Goal: Task Accomplishment & Management: Complete application form

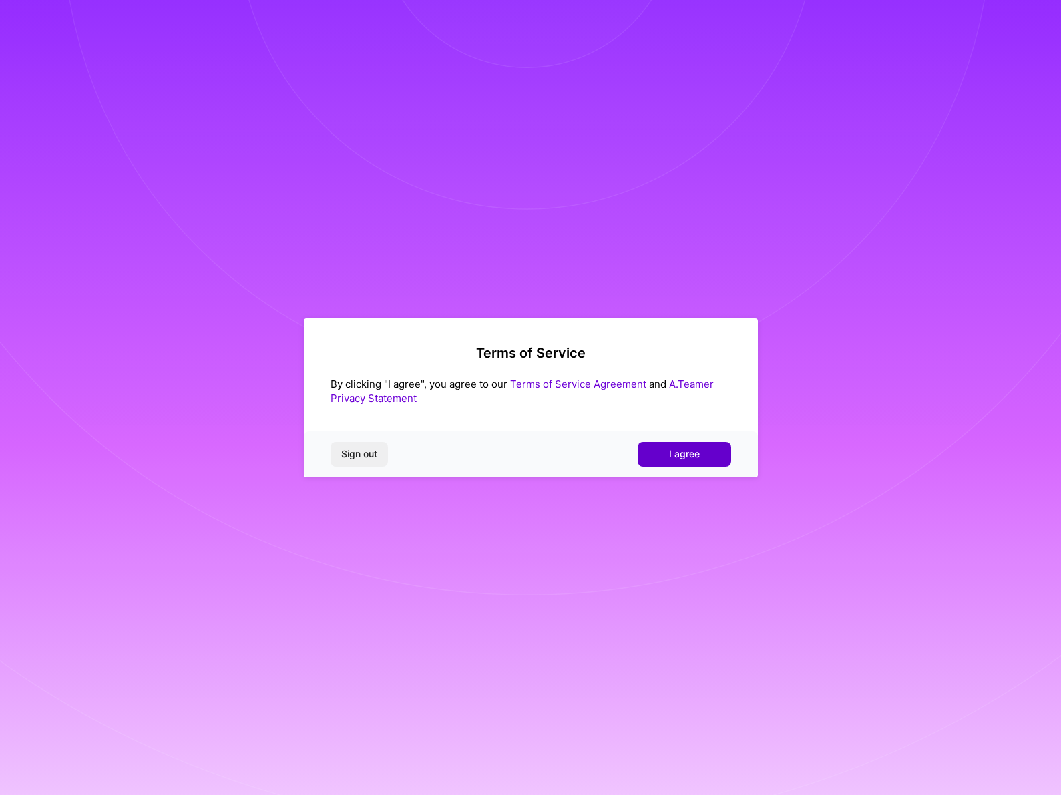
click at [678, 449] on span "I agree" at bounding box center [684, 453] width 31 height 13
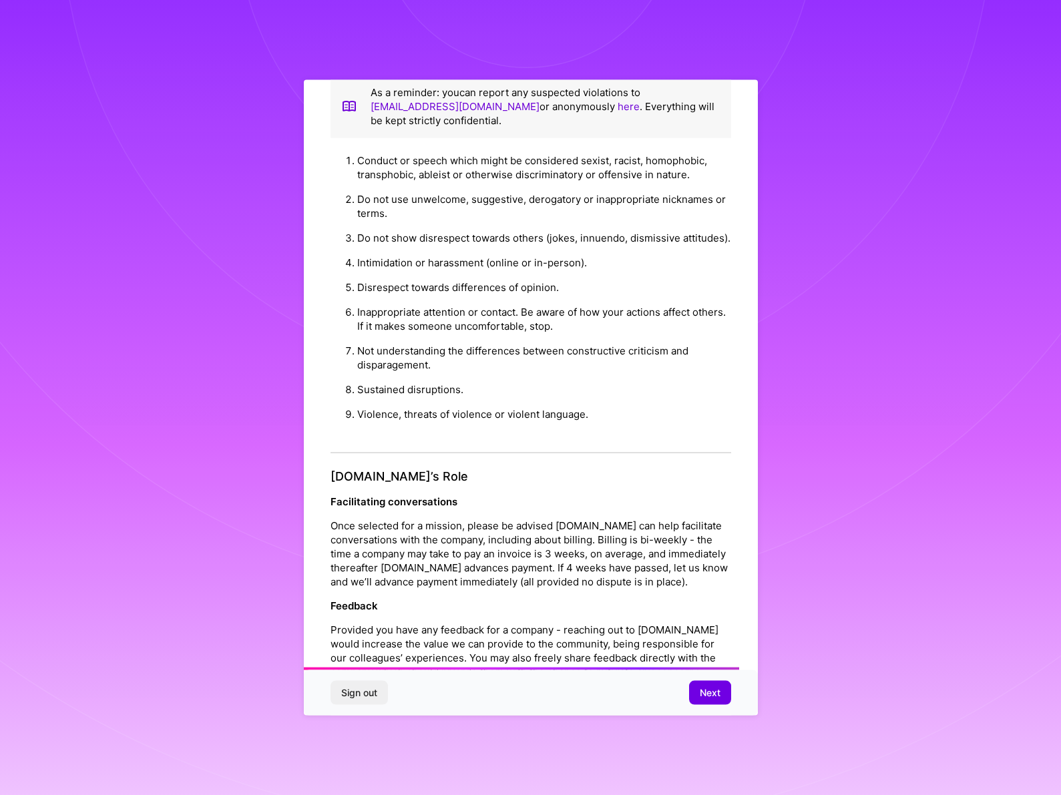
scroll to position [1162, 0]
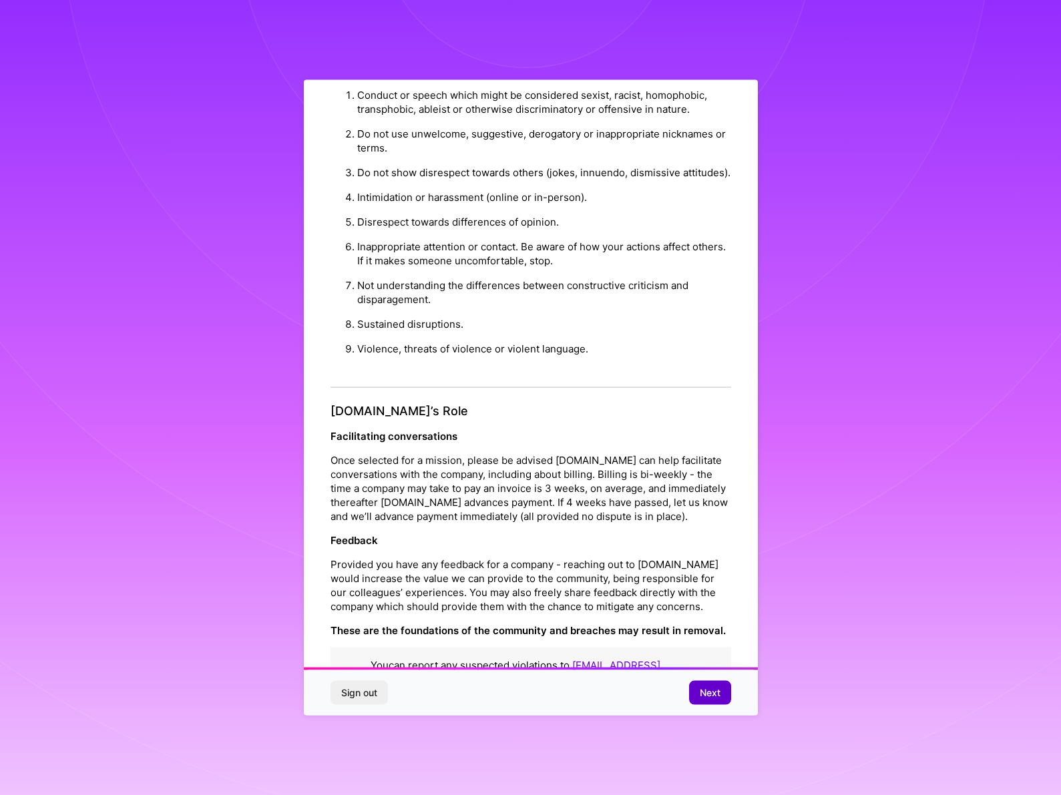
click at [700, 694] on span "Next" at bounding box center [710, 692] width 21 height 13
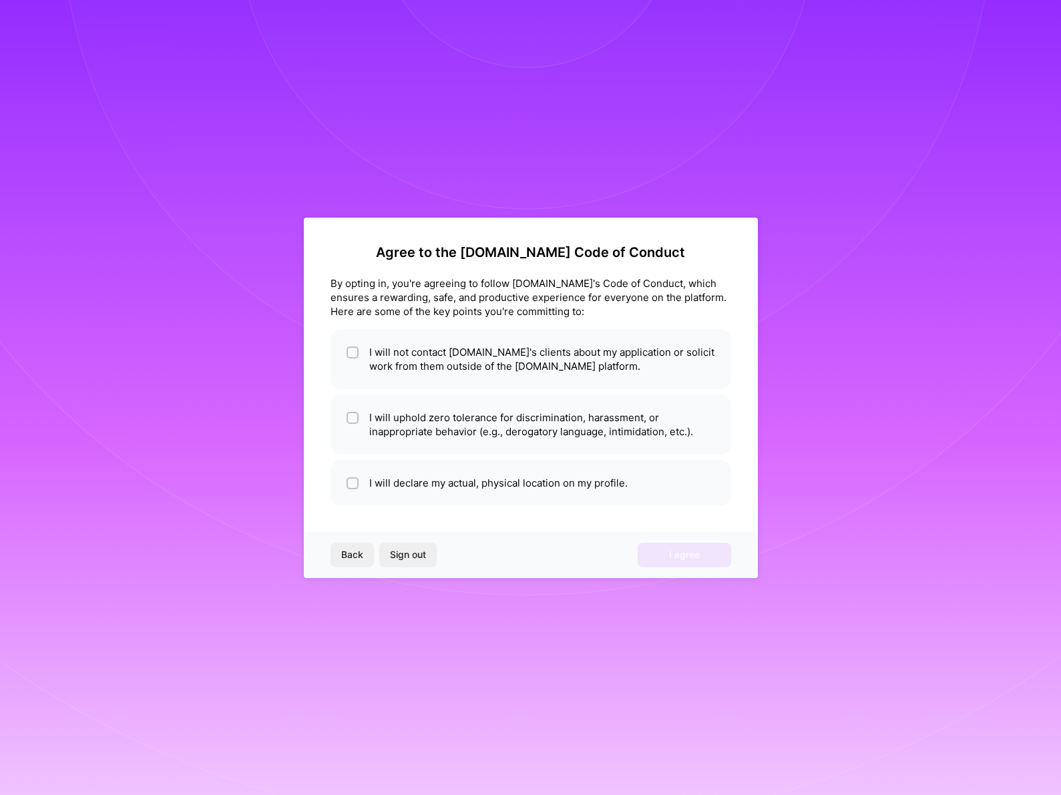
scroll to position [0, 0]
click at [503, 369] on li "I will not contact [DOMAIN_NAME]'s clients about my application or solicit work…" at bounding box center [531, 359] width 401 height 60
checkbox input "true"
click at [499, 426] on li "I will uphold zero tolerance for discrimination, harassment, or inappropriate b…" at bounding box center [531, 425] width 401 height 60
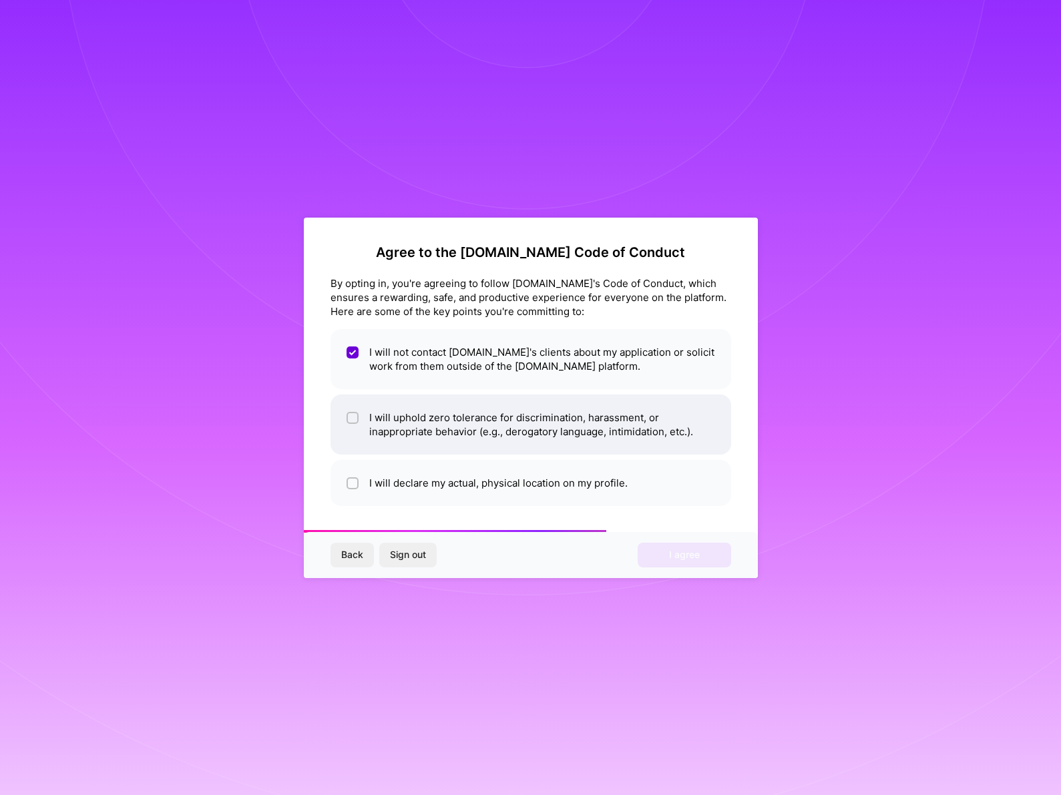
checkbox input "true"
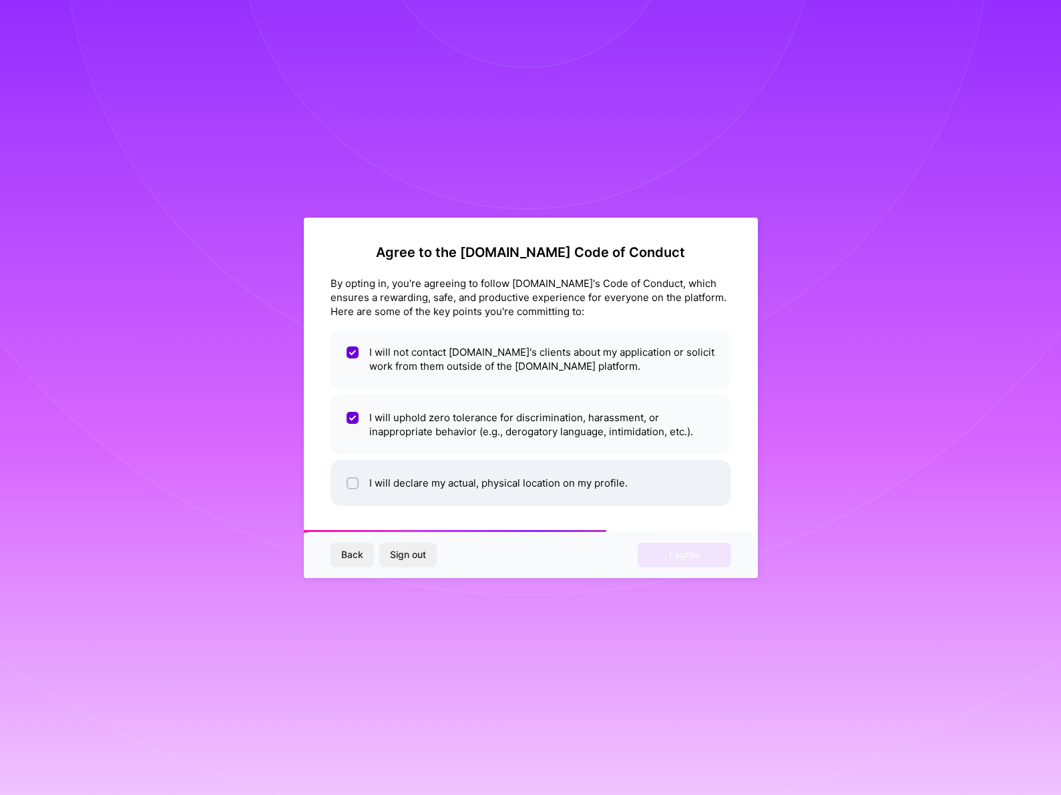
click at [487, 484] on li "I will declare my actual, physical location on my profile." at bounding box center [531, 483] width 401 height 46
checkbox input "true"
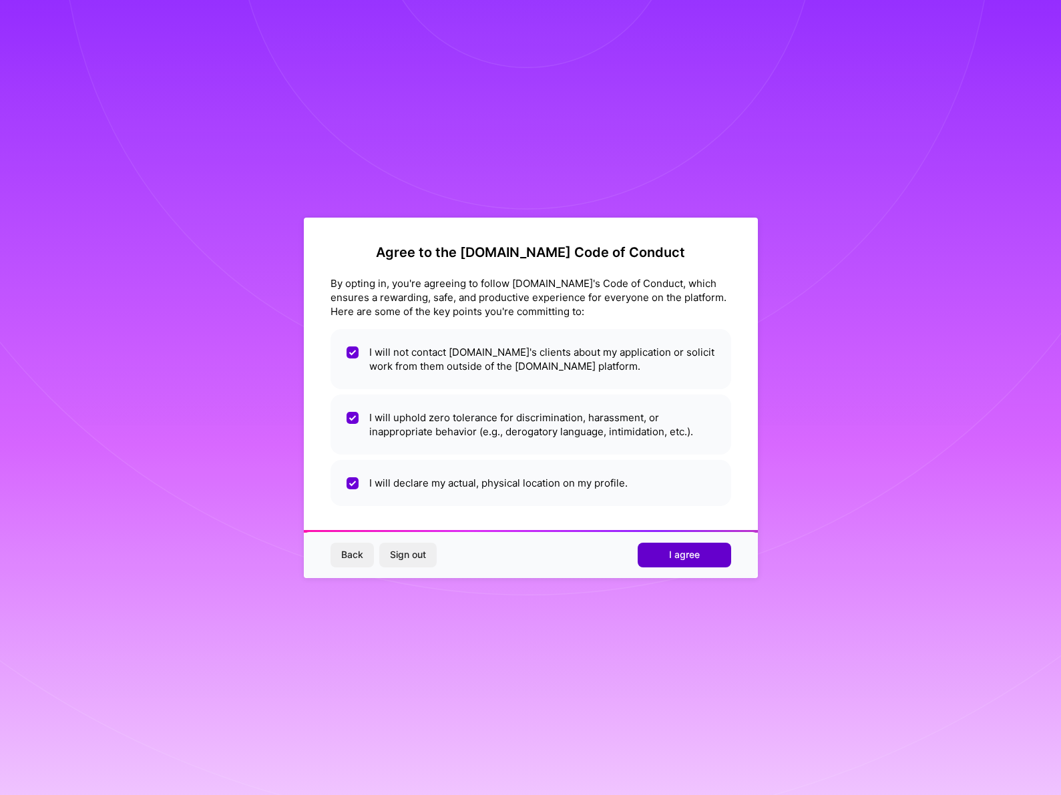
click at [665, 560] on button "I agree" at bounding box center [684, 555] width 93 height 24
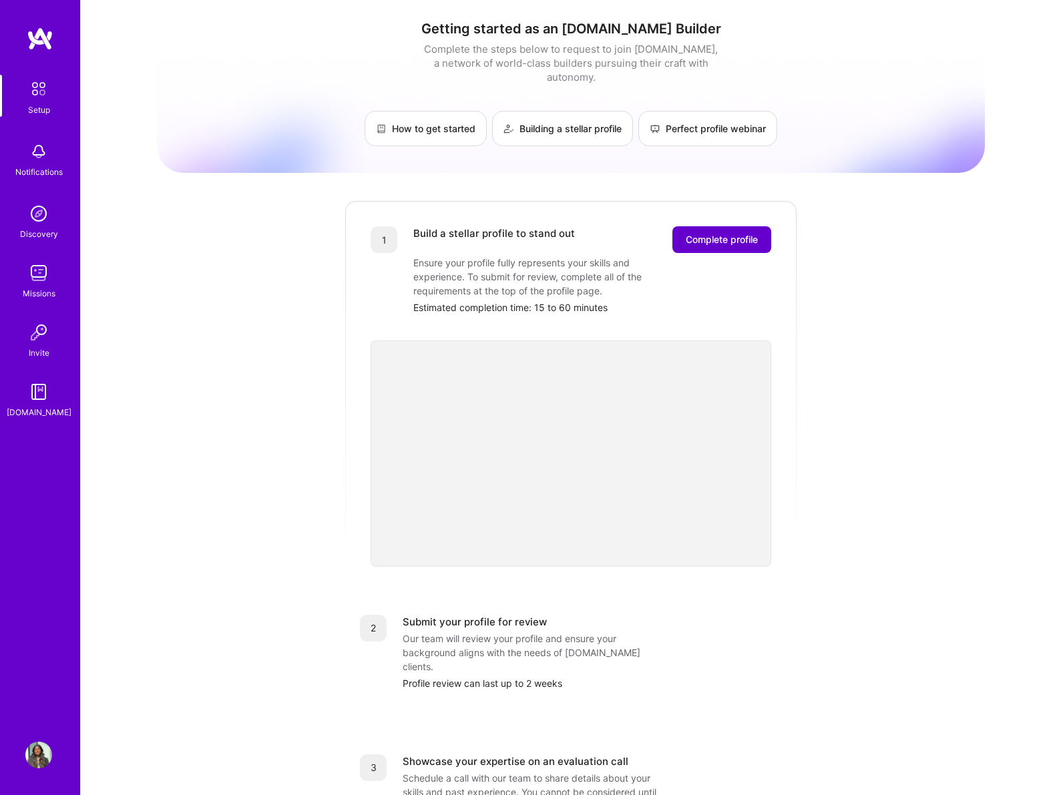
click at [706, 233] on span "Complete profile" at bounding box center [722, 239] width 72 height 13
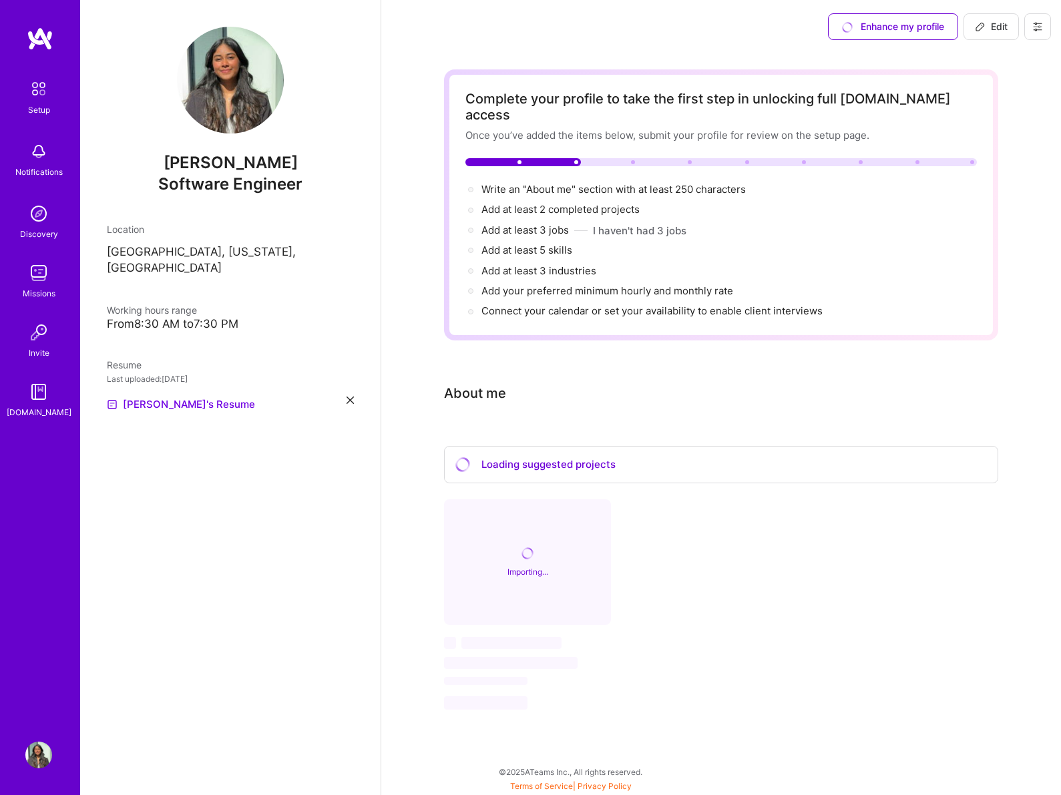
click at [218, 100] on img at bounding box center [230, 80] width 107 height 107
click at [705, 183] on span "Write an "About me" section with at least 250 characters →" at bounding box center [620, 189] width 279 height 13
select select "US"
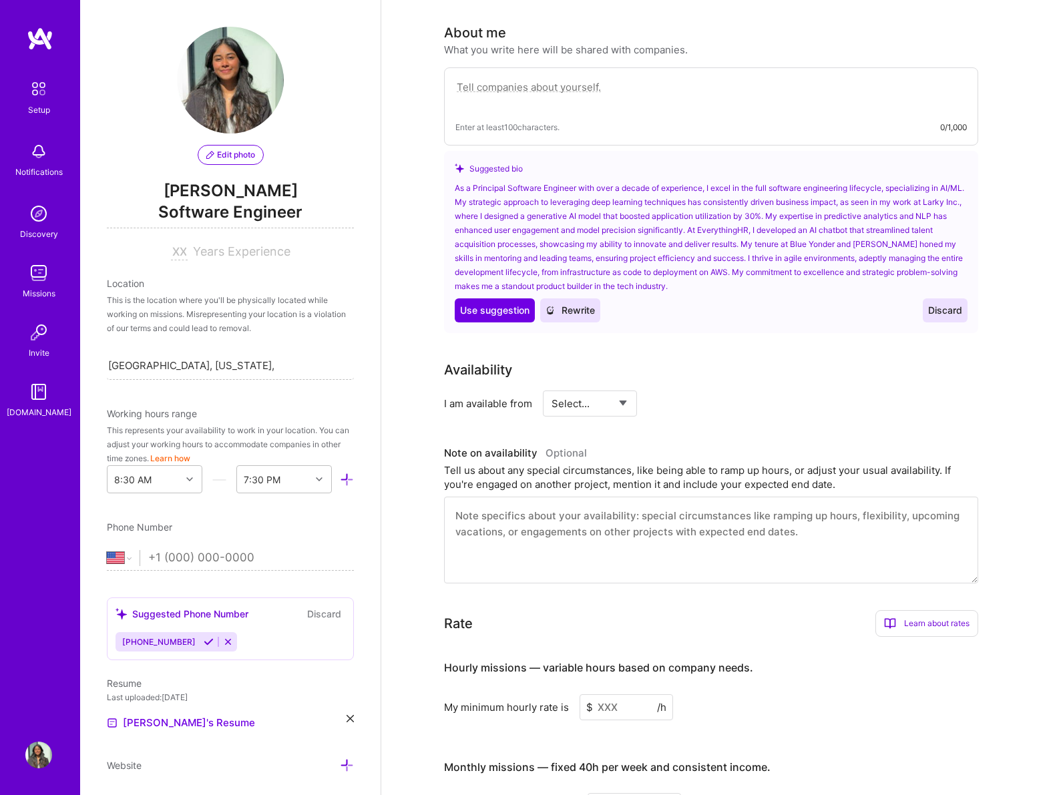
scroll to position [288, 0]
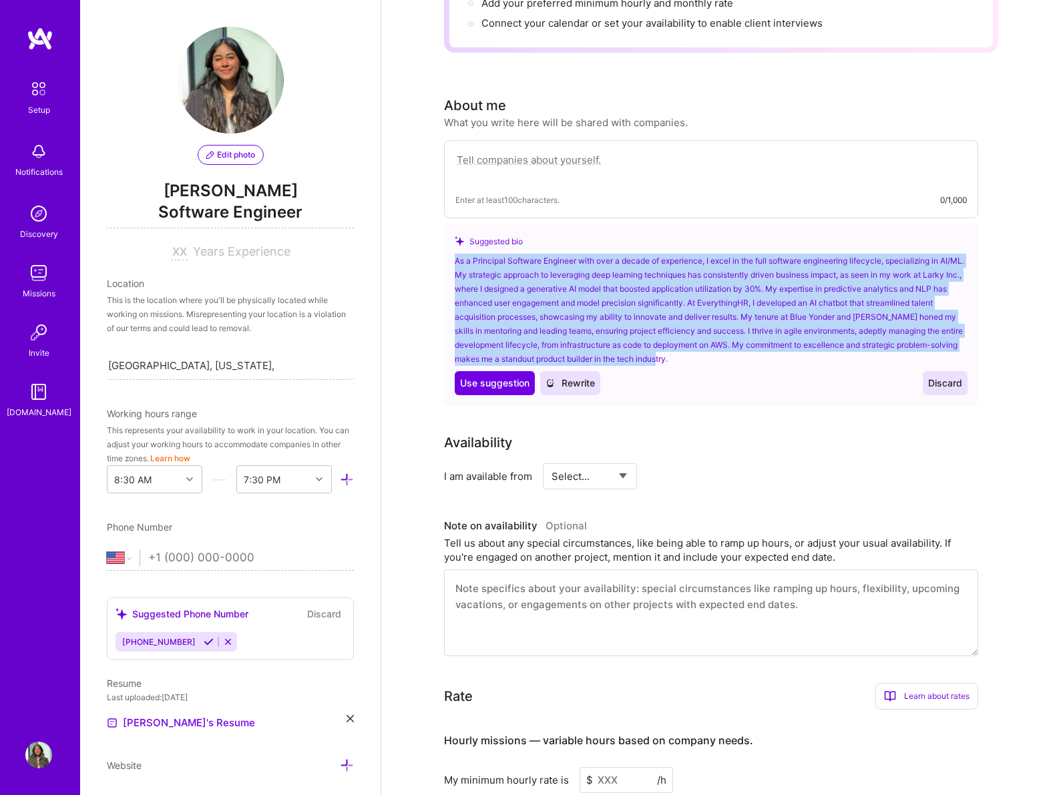
drag, startPoint x: 454, startPoint y: 241, endPoint x: 717, endPoint y: 339, distance: 280.6
click at [717, 339] on div "As a Principal Software Engineer with over a decade of experience, I excel in t…" at bounding box center [711, 310] width 513 height 112
copy div "As a Principal Software Engineer with over a decade of experience, I excel in t…"
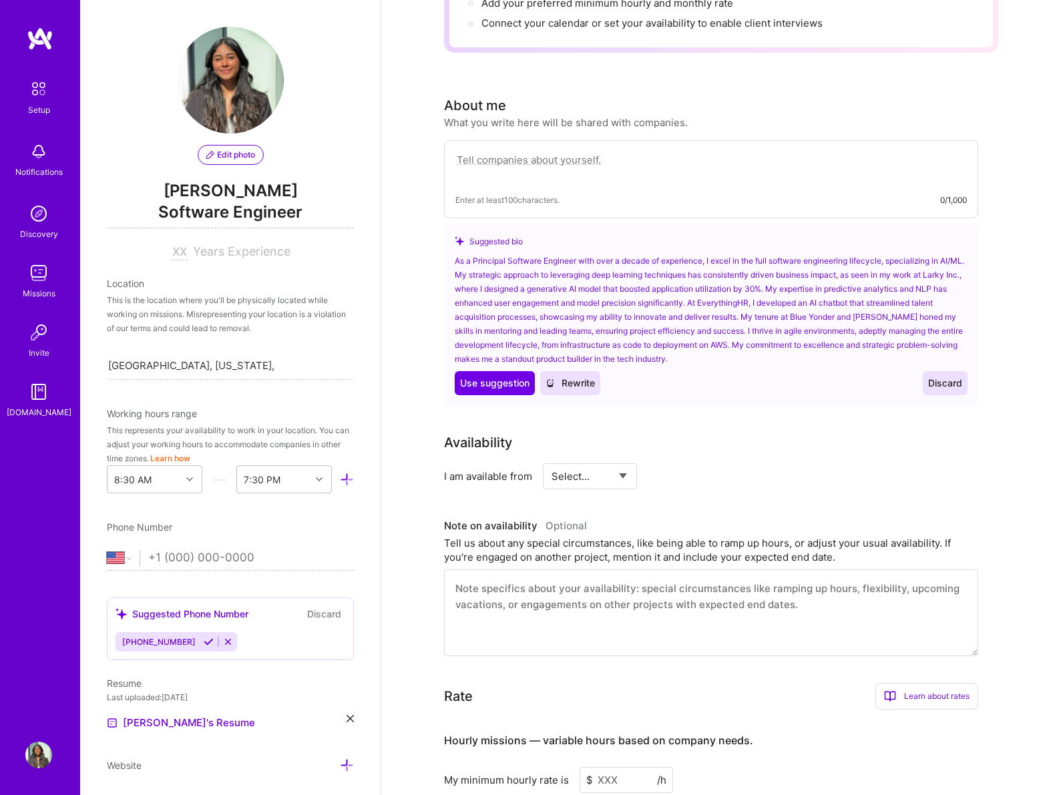
click at [577, 152] on textarea at bounding box center [710, 167] width 511 height 31
paste textarea "As a Principal Software Engineer with over a decade of experience, I excel in t…"
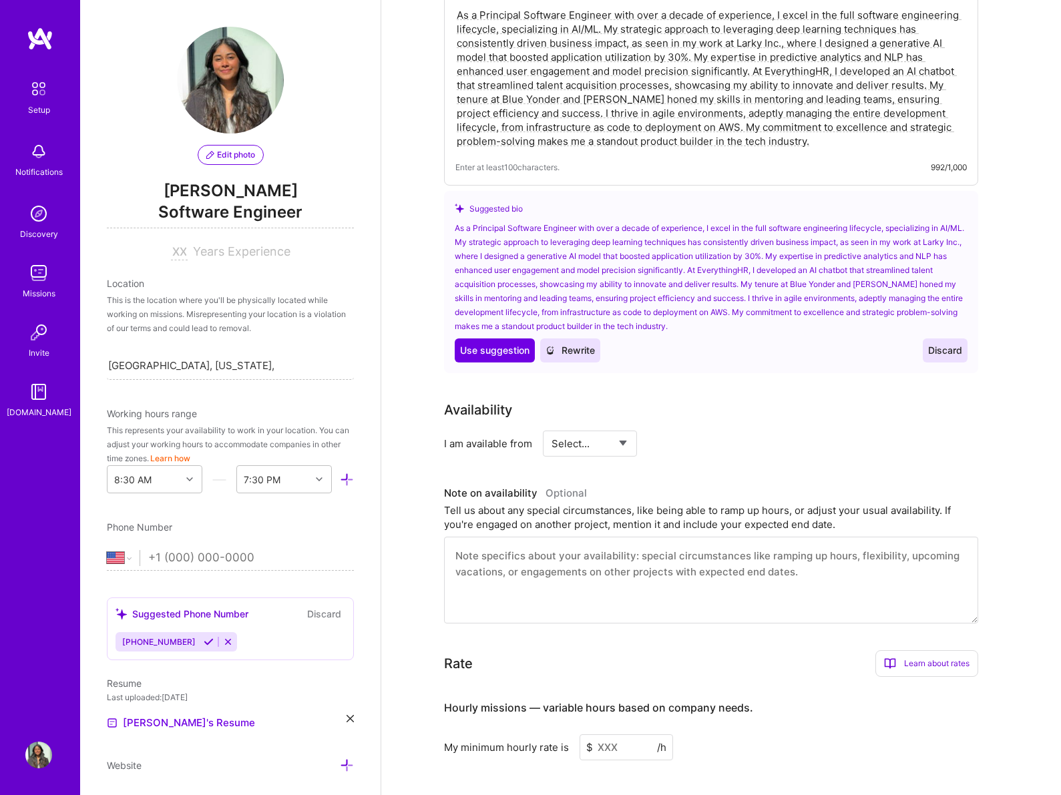
scroll to position [551, 0]
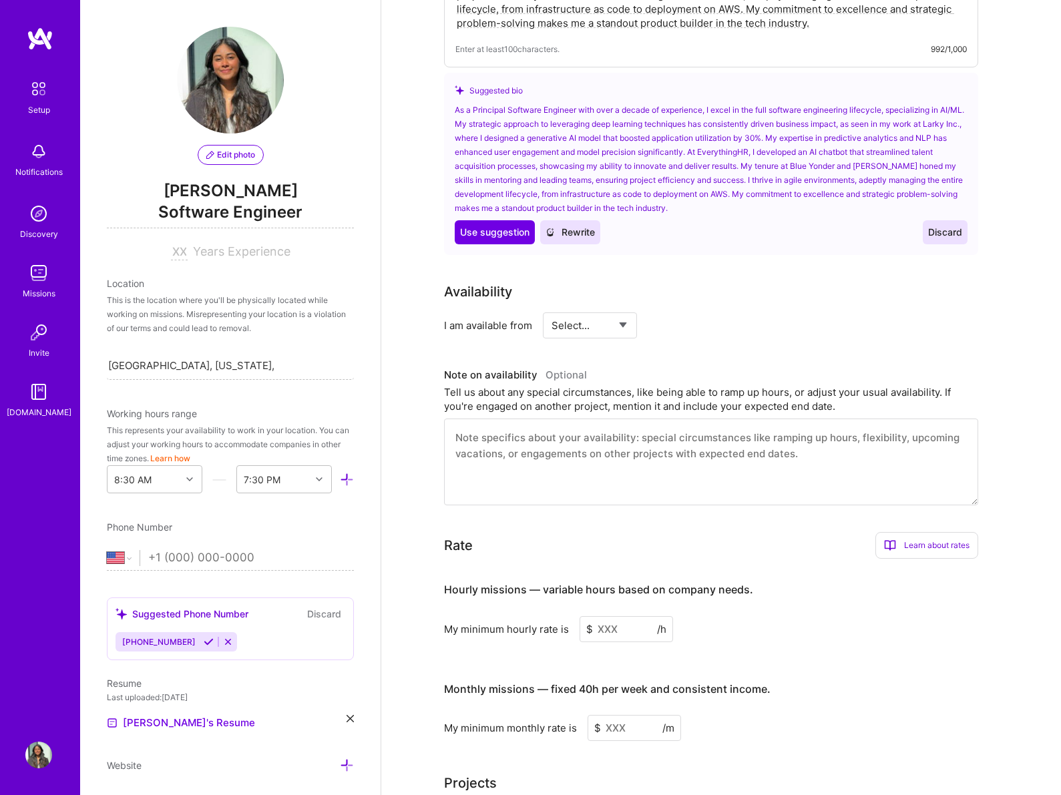
type textarea "As a Principal Software Engineer with over a decade of experience, I excel in t…"
click at [589, 312] on select "Select... Right Now Future Date Not Available" at bounding box center [590, 325] width 77 height 34
select select "Right Now"
click at [552, 308] on select "Select... Right Now Future Date Not Available" at bounding box center [590, 325] width 77 height 34
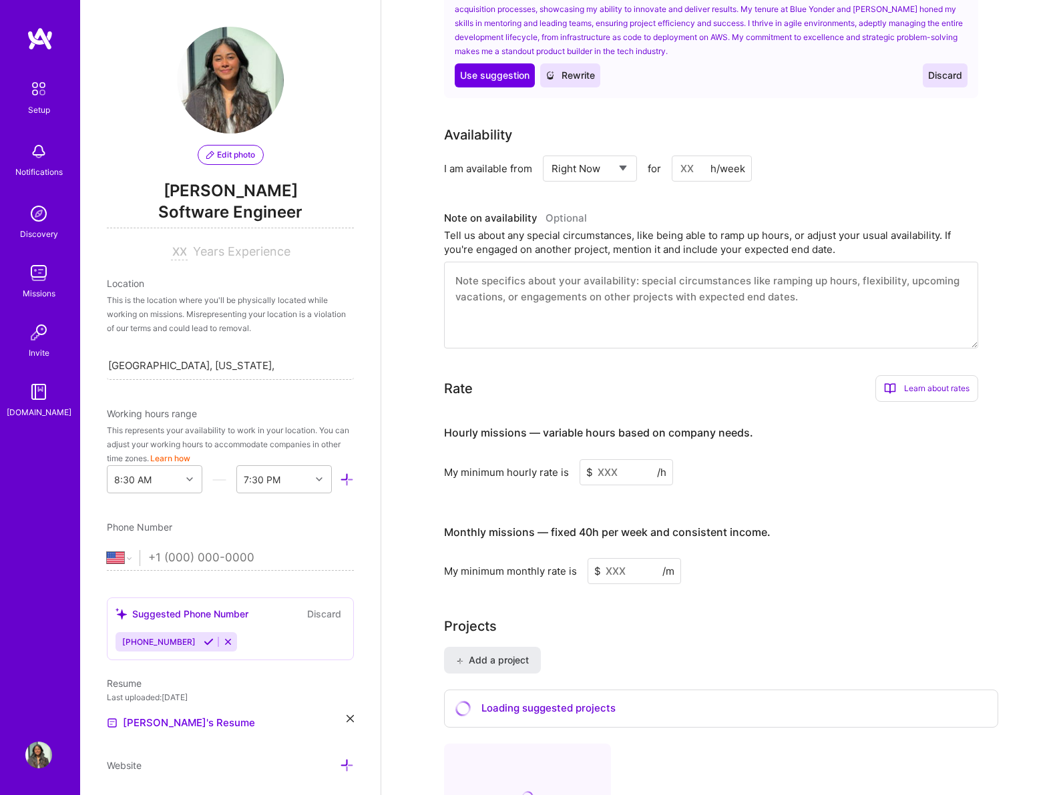
scroll to position [785, 0]
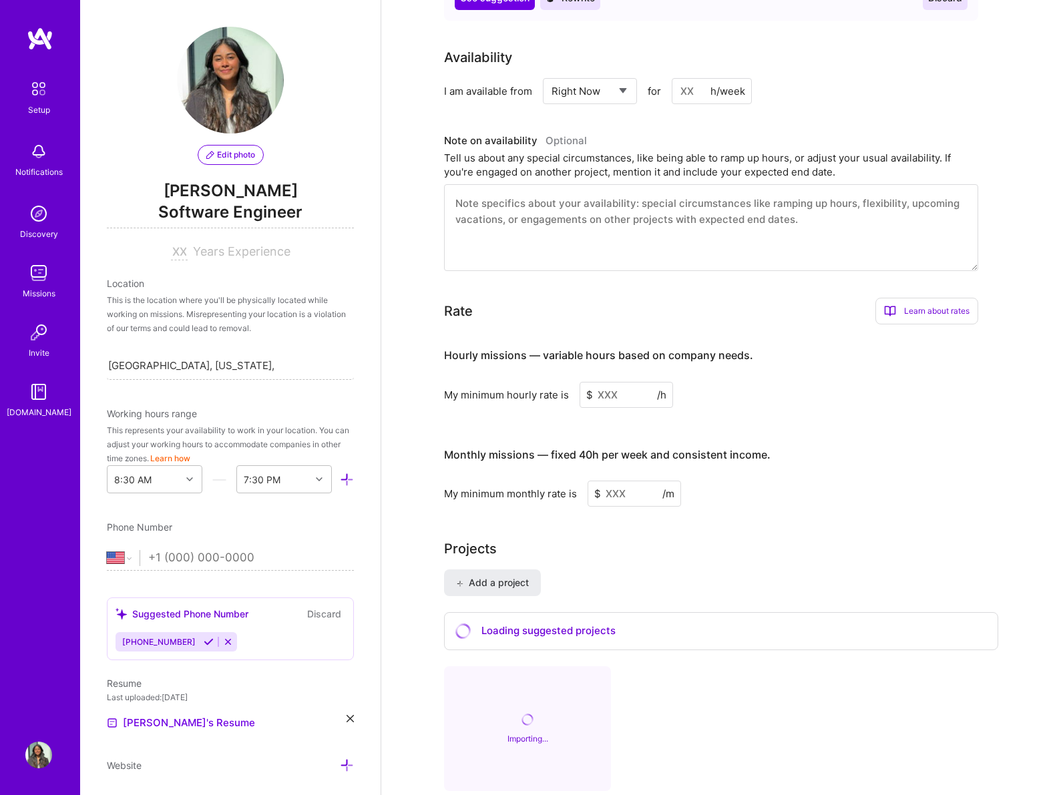
click at [527, 190] on textarea at bounding box center [711, 227] width 534 height 87
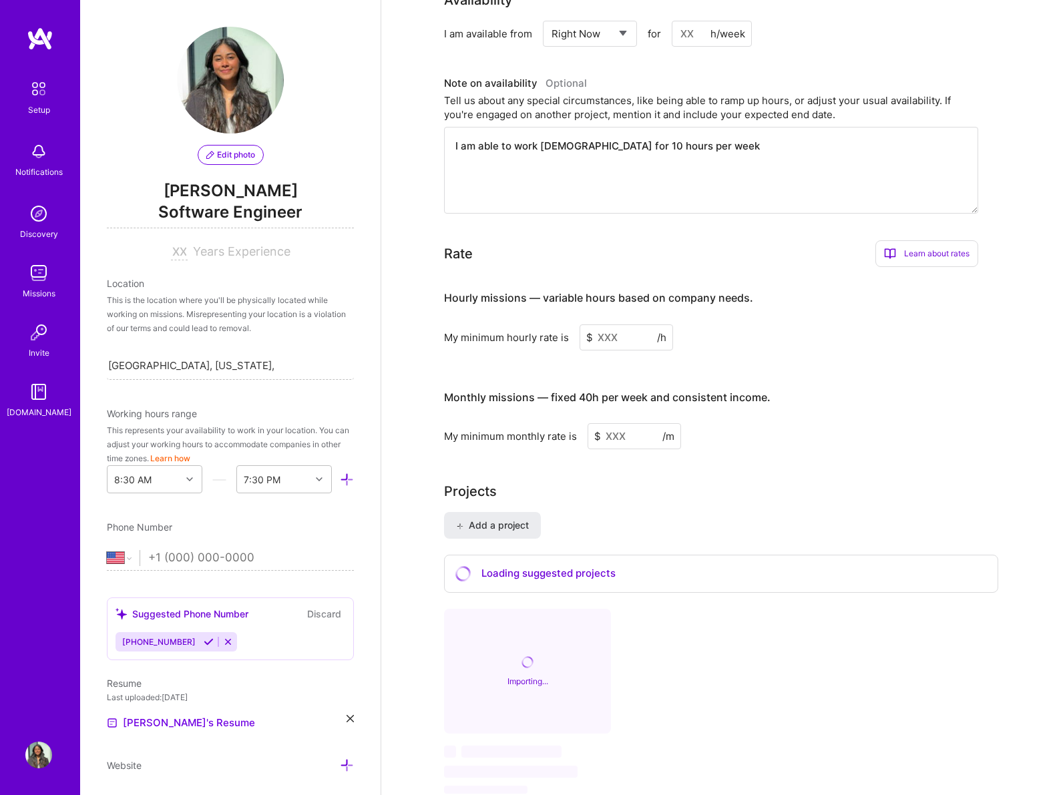
scroll to position [858, 0]
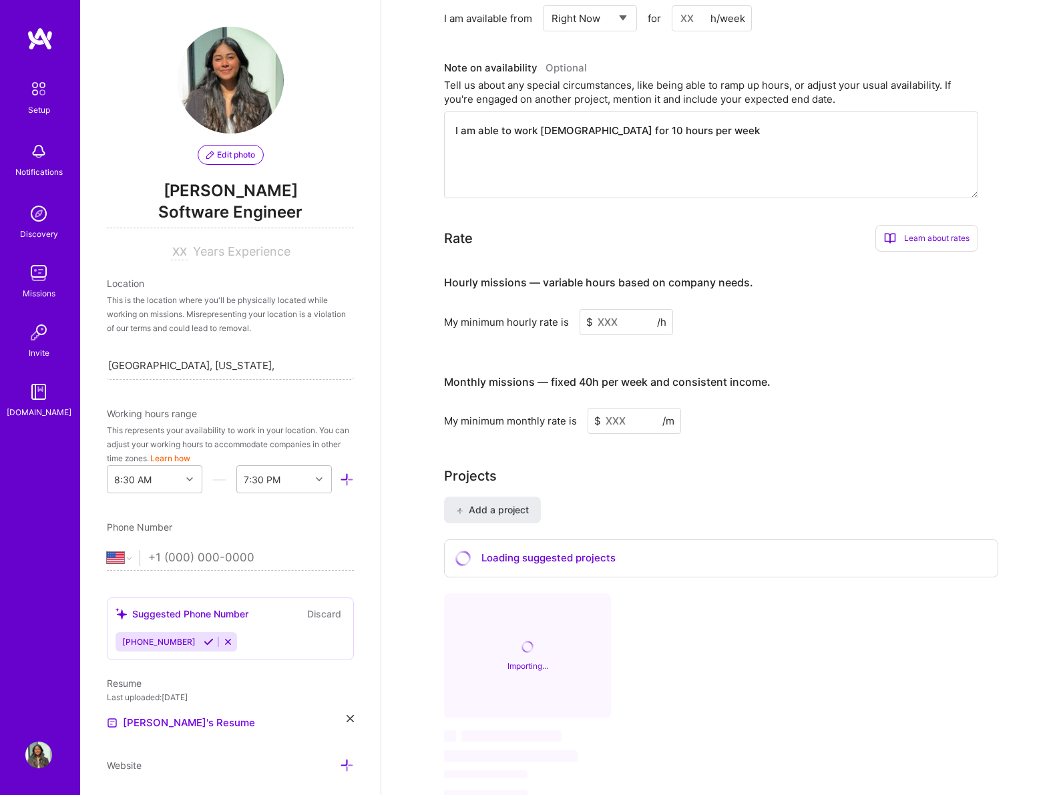
type textarea "I am able to work [DEMOGRAPHIC_DATA] for 10 hours per week"
click at [636, 309] on input at bounding box center [626, 322] width 93 height 26
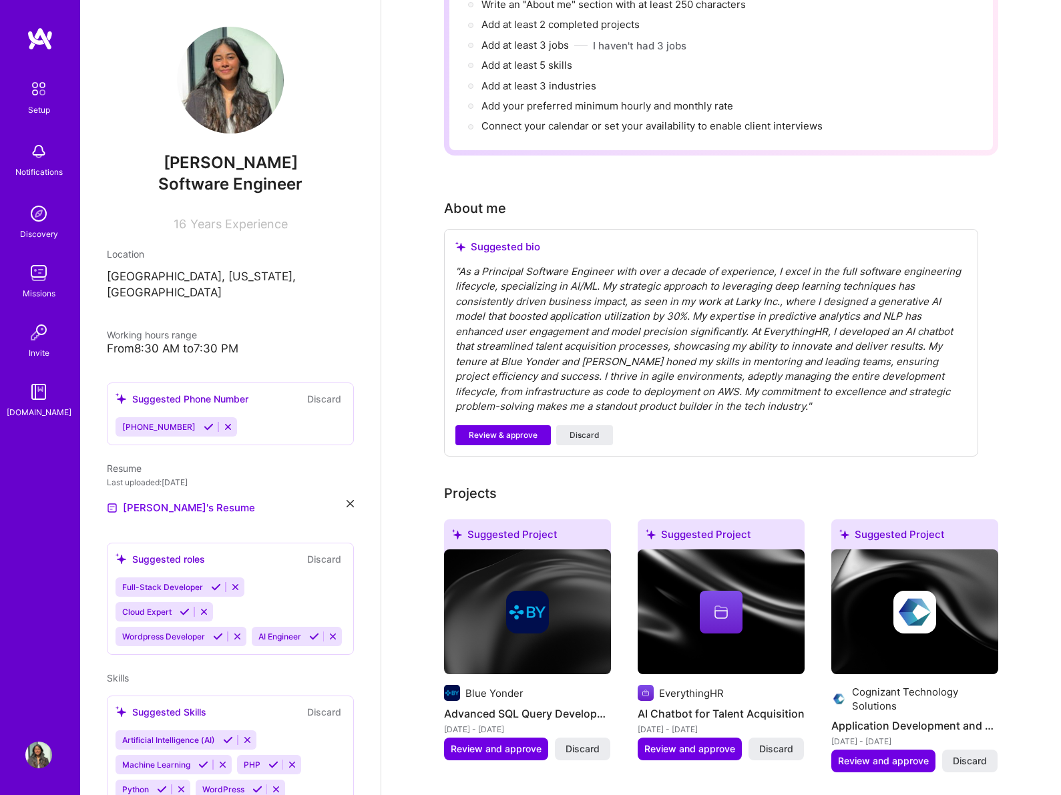
scroll to position [259, 0]
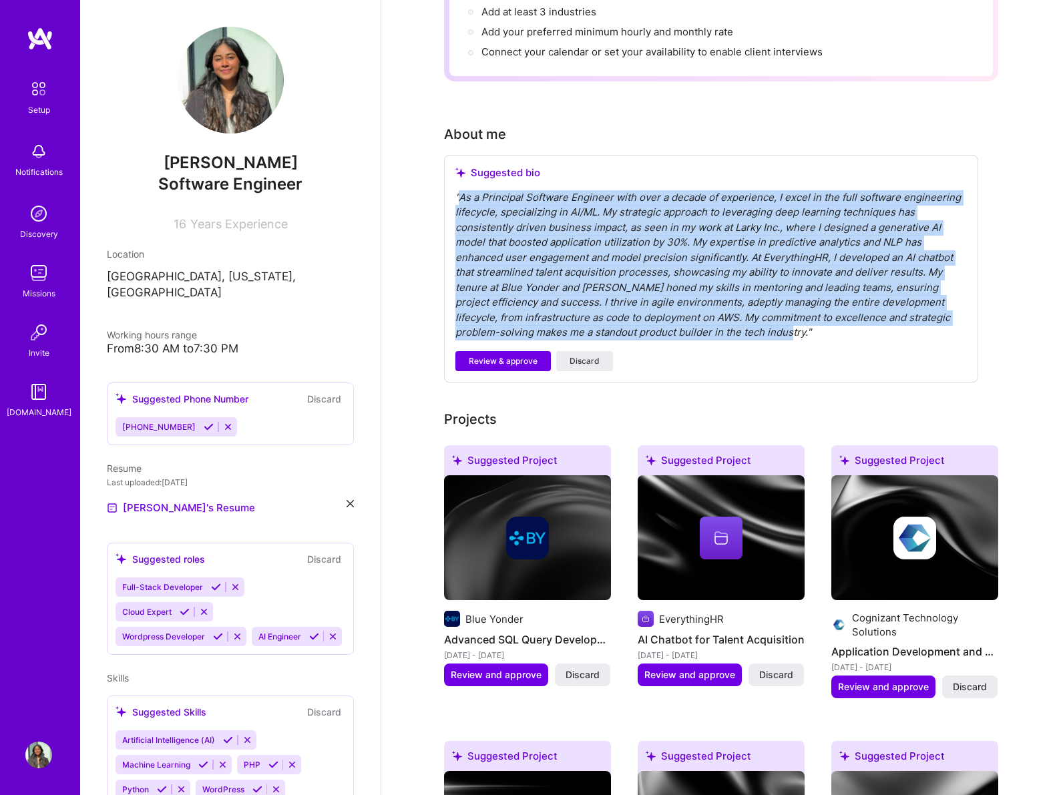
drag, startPoint x: 461, startPoint y: 182, endPoint x: 764, endPoint y: 318, distance: 332.3
click at [764, 318] on div "" As a Principal Software Engineer with over a decade of experience, I excel in…" at bounding box center [710, 265] width 511 height 150
copy div "As a Principal Software Engineer with over a decade of experience, I excel in t…"
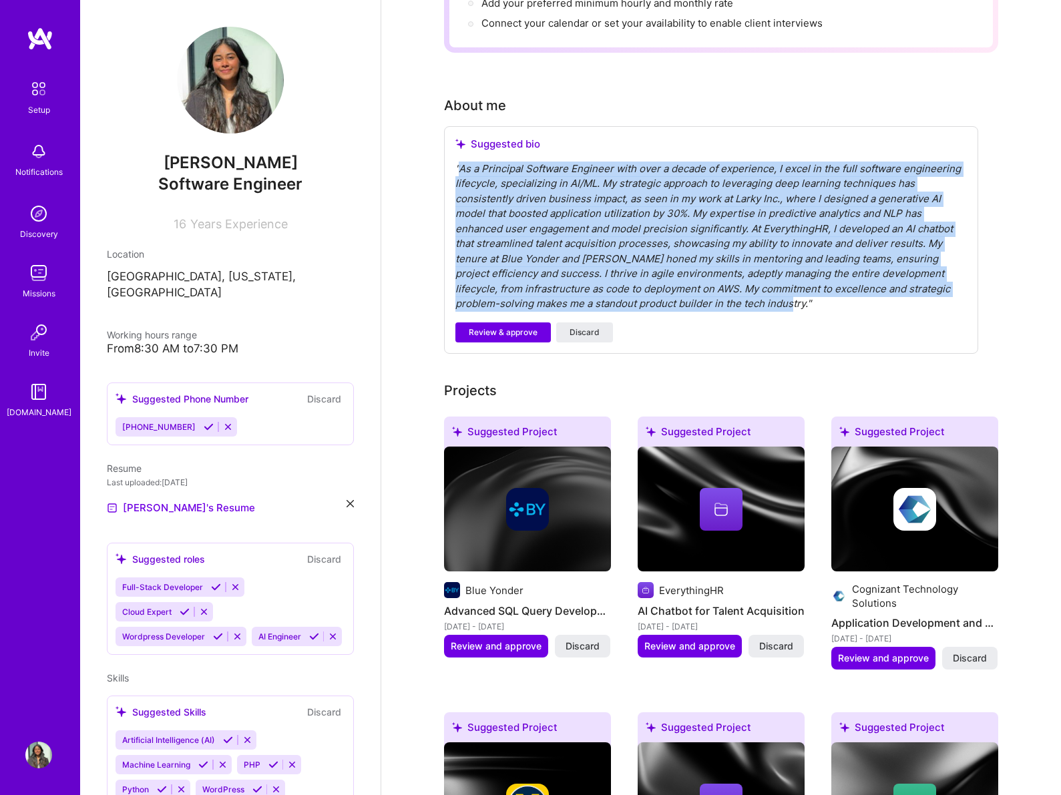
scroll to position [450, 0]
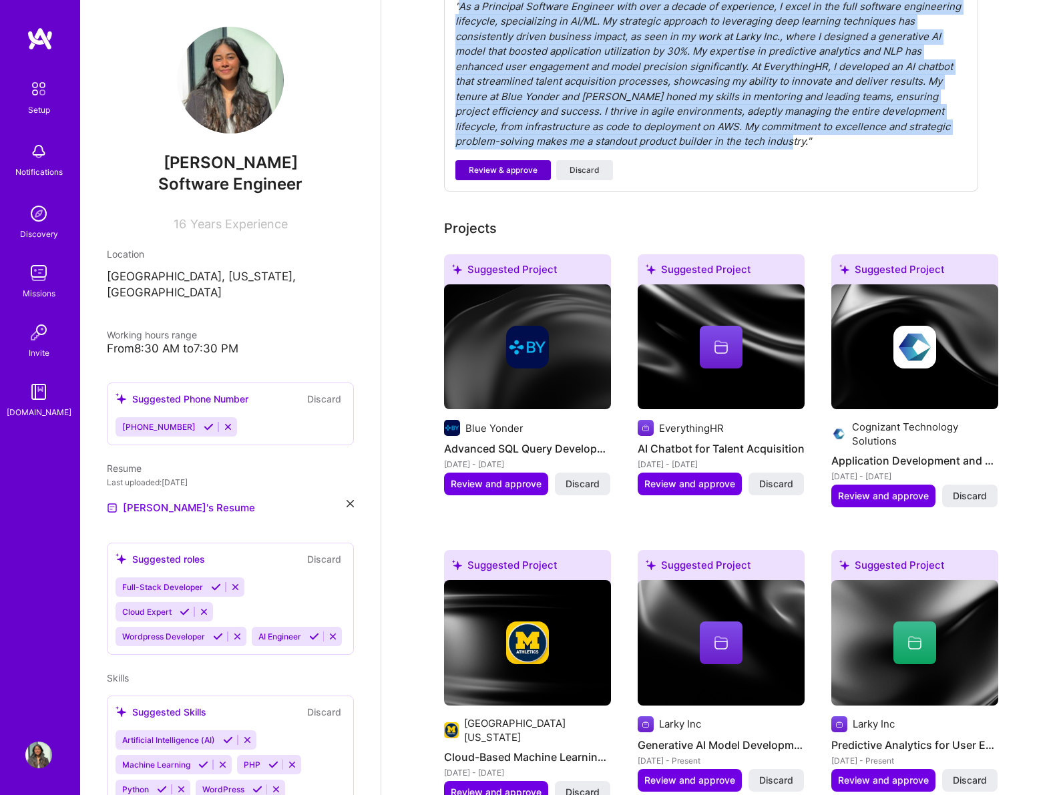
click at [510, 164] on span "Review & approve" at bounding box center [503, 170] width 69 height 12
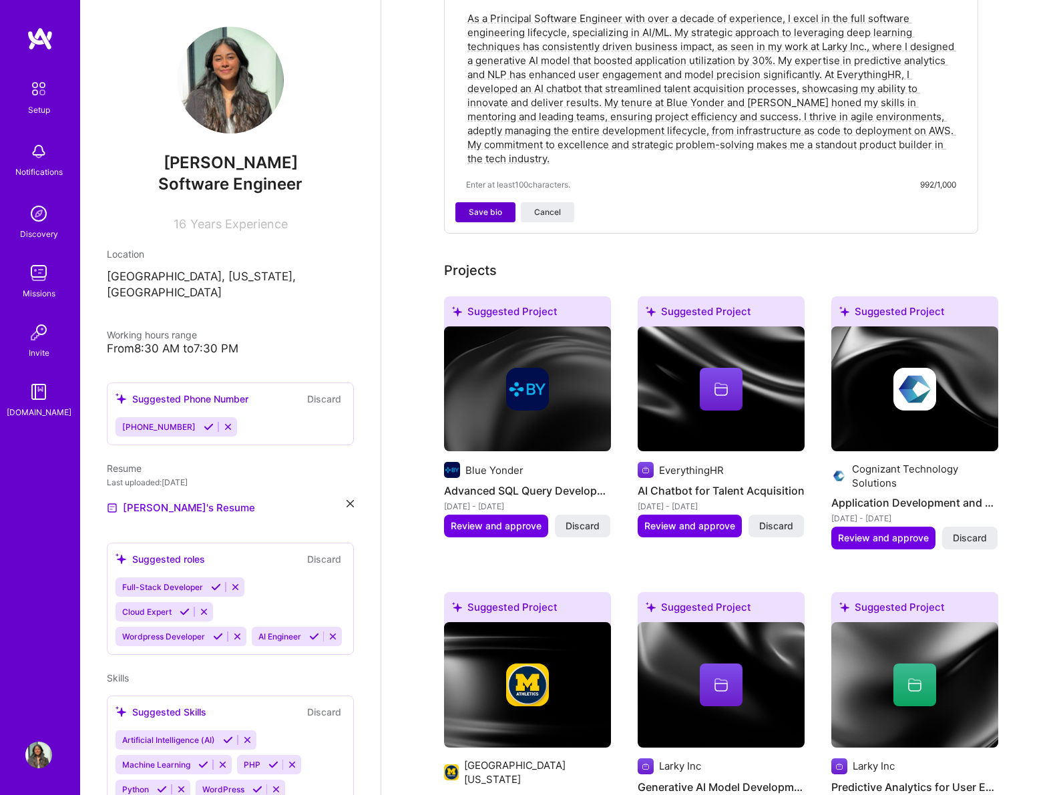
scroll to position [445, 0]
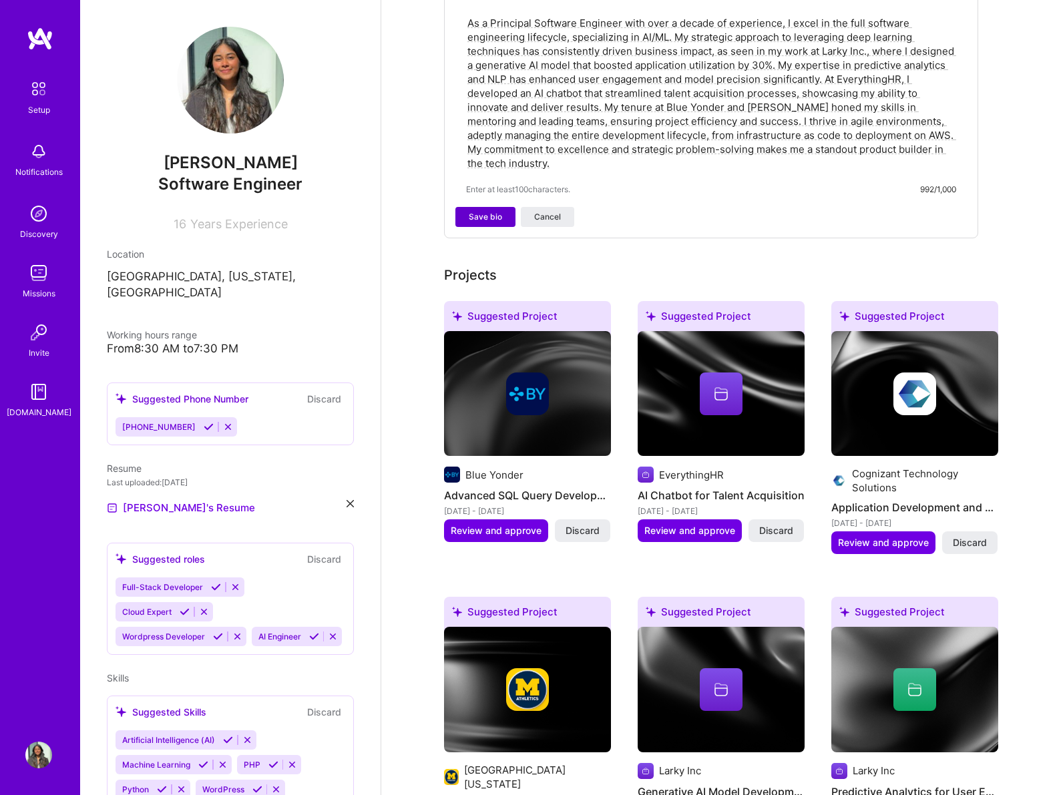
click at [484, 211] on span "Save bio" at bounding box center [485, 217] width 33 height 12
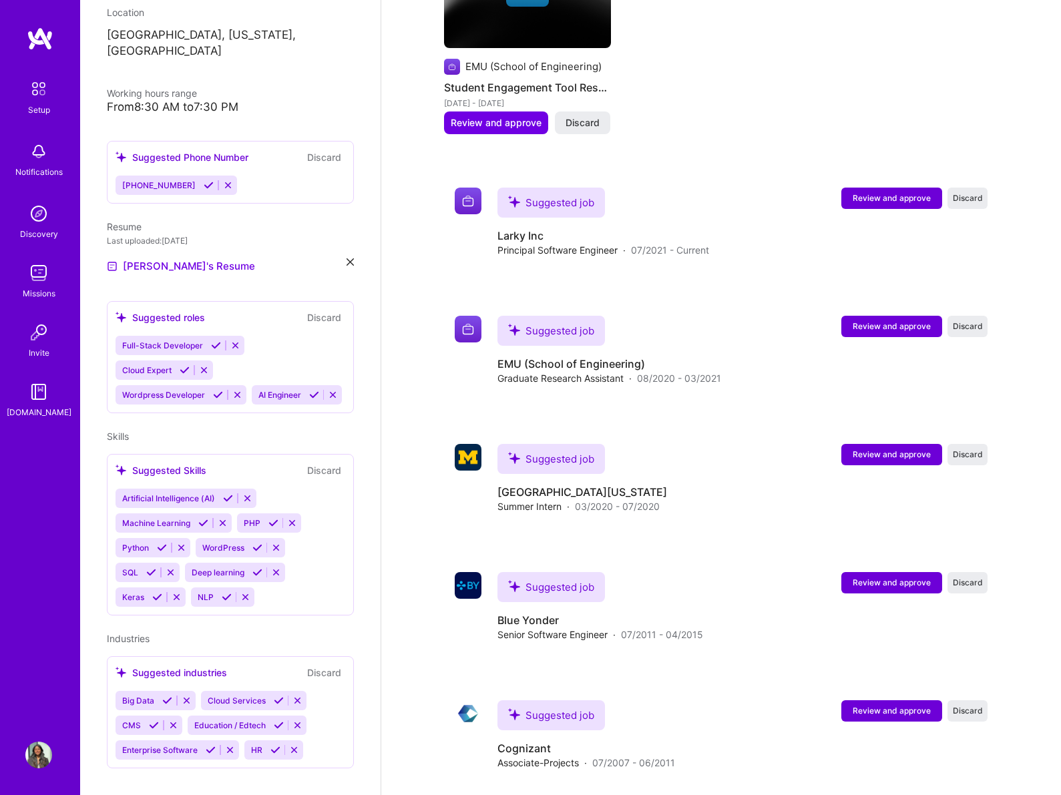
scroll to position [0, 0]
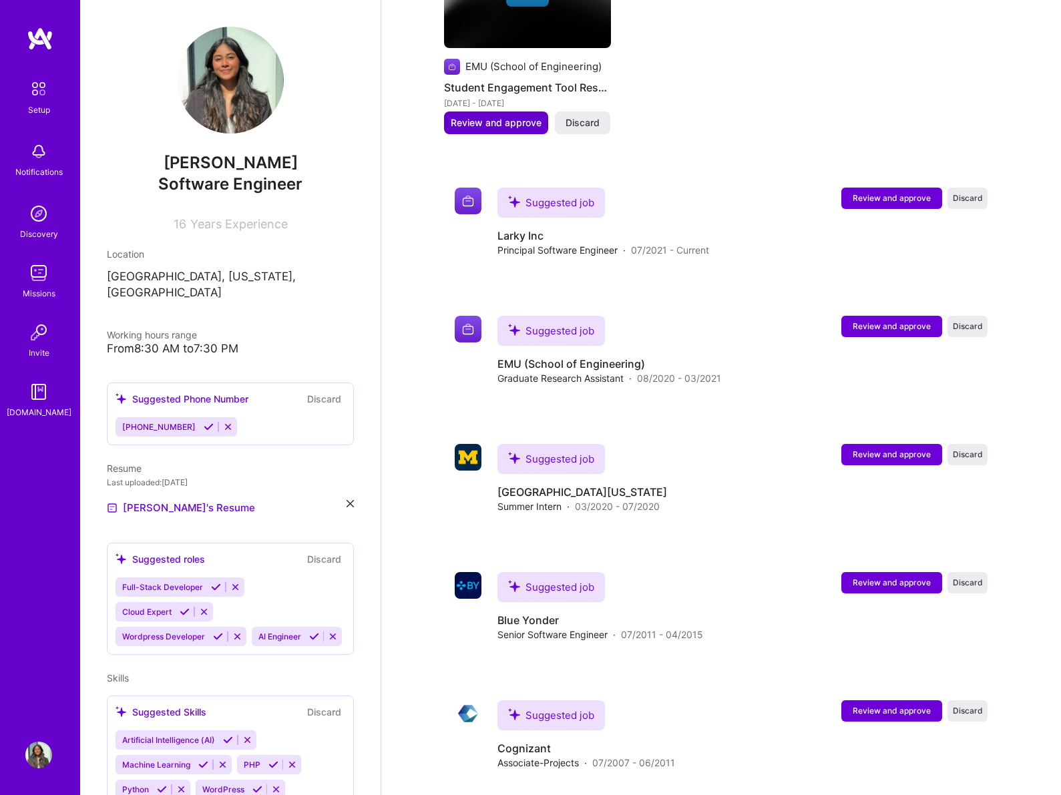
click at [472, 116] on span "Review and approve" at bounding box center [496, 122] width 91 height 13
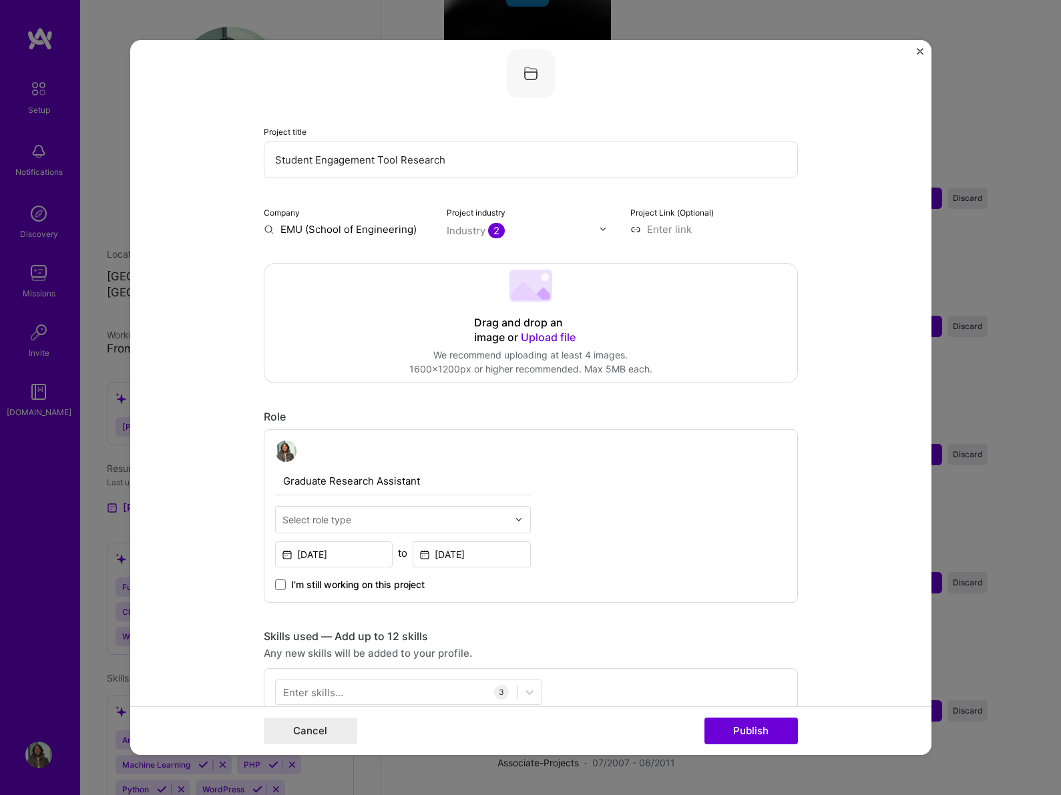
scroll to position [80, 0]
click at [734, 732] on button "Publish" at bounding box center [750, 731] width 93 height 27
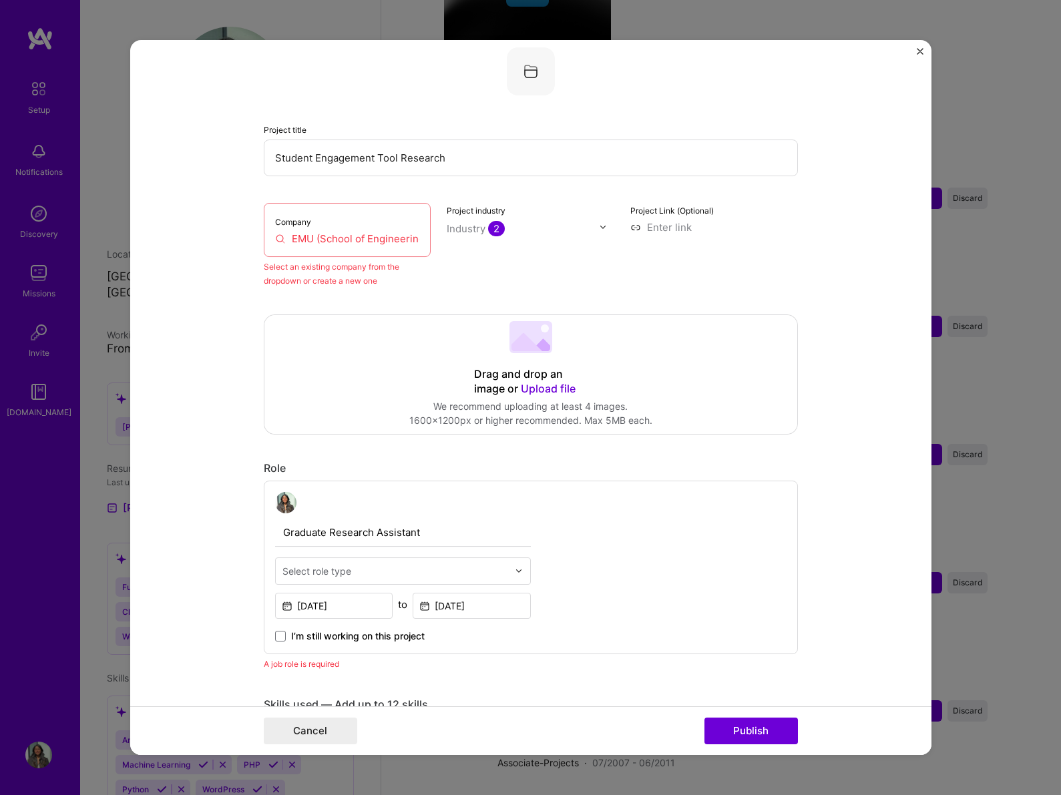
scroll to position [87, 0]
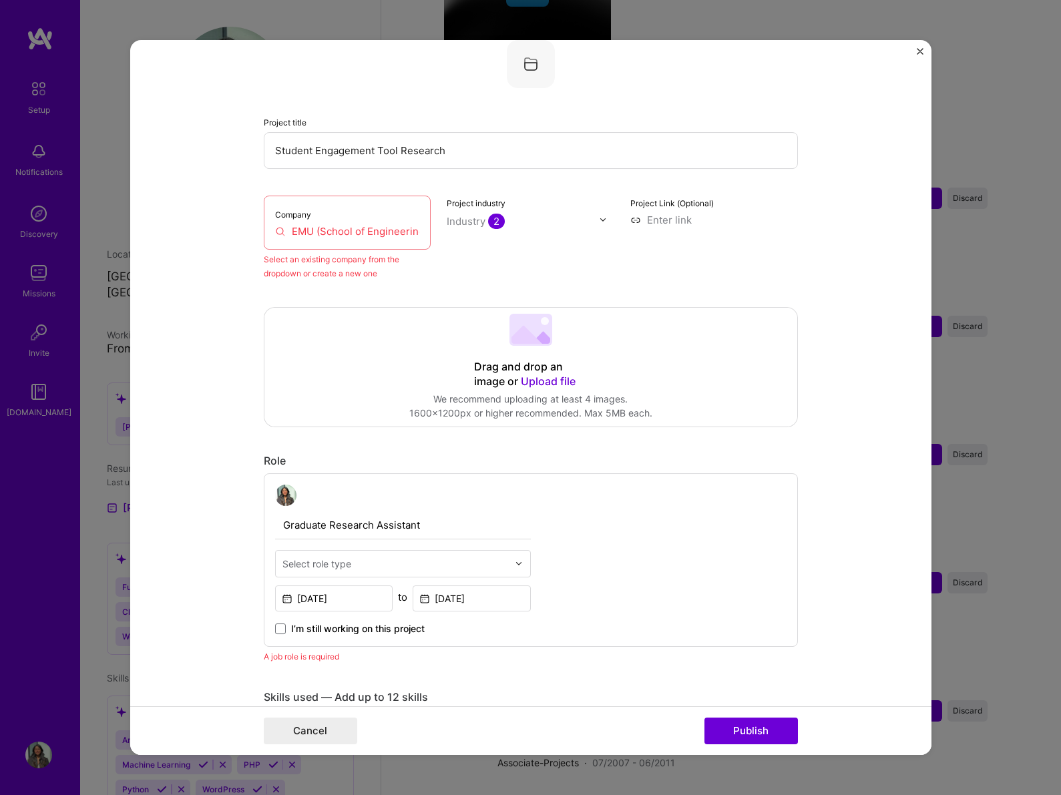
click at [289, 492] on img at bounding box center [285, 495] width 21 height 21
click at [278, 232] on input "EMU (School of Engineering)" at bounding box center [347, 231] width 145 height 14
click at [284, 232] on input "EMU (School of Engineering)" at bounding box center [347, 231] width 145 height 14
click at [449, 293] on div "Editing suggested project This project is suggested based on your LinkedIn, res…" at bounding box center [531, 791] width 534 height 1624
click at [308, 258] on div "Select an existing company from the dropdown or create a new one" at bounding box center [348, 266] width 168 height 28
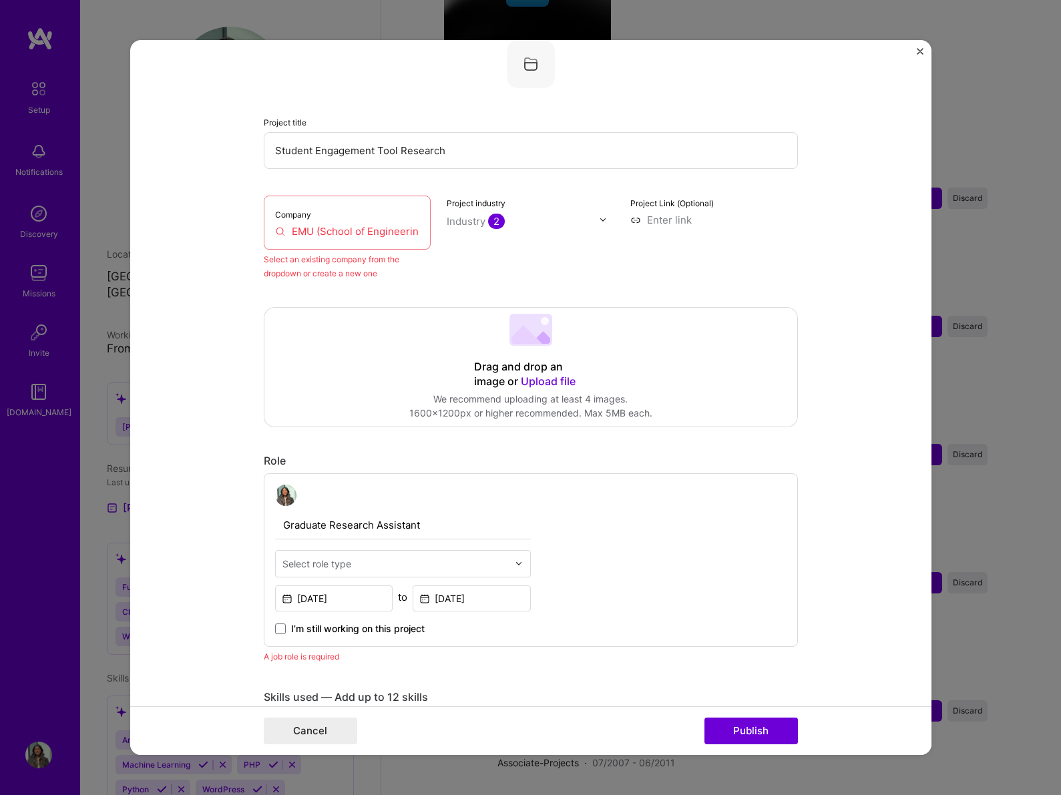
click at [296, 207] on div "Company EMU (School of Engineering)" at bounding box center [348, 223] width 168 height 54
click at [467, 224] on div "Industry 2" at bounding box center [476, 221] width 58 height 14
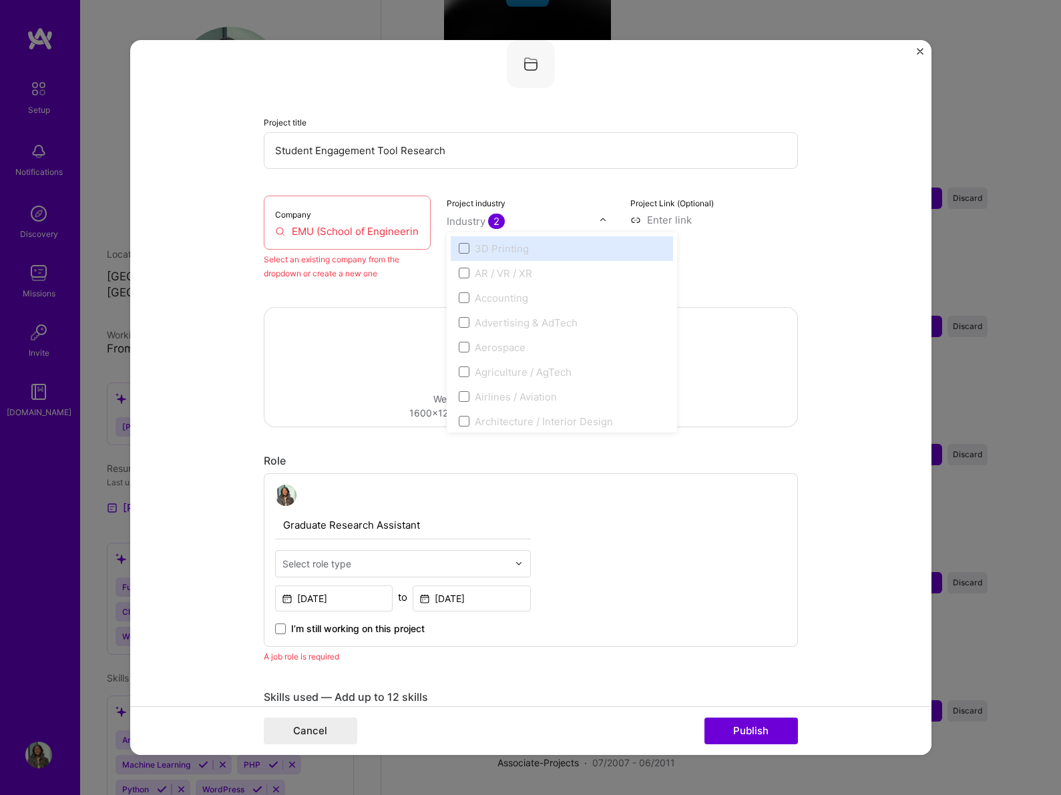
click at [467, 224] on div "Industry 2" at bounding box center [476, 221] width 58 height 14
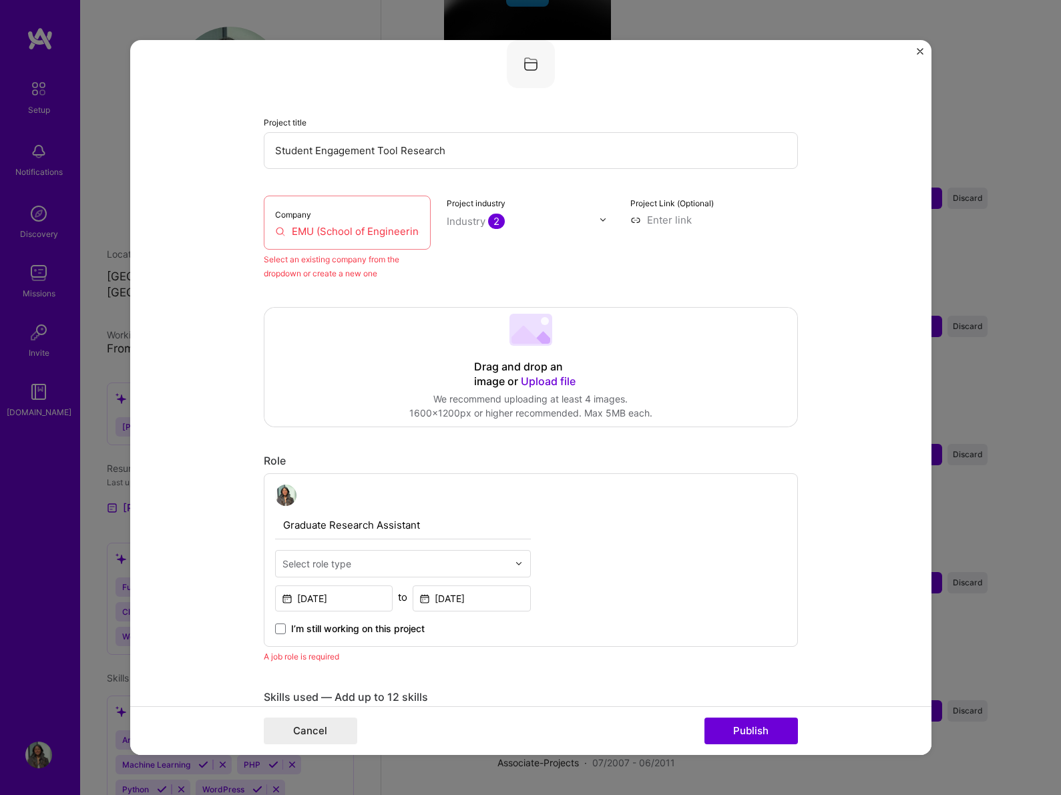
click at [415, 152] on input "Student Engagement Tool Research" at bounding box center [531, 150] width 534 height 37
click at [920, 52] on img "Close" at bounding box center [920, 51] width 7 height 7
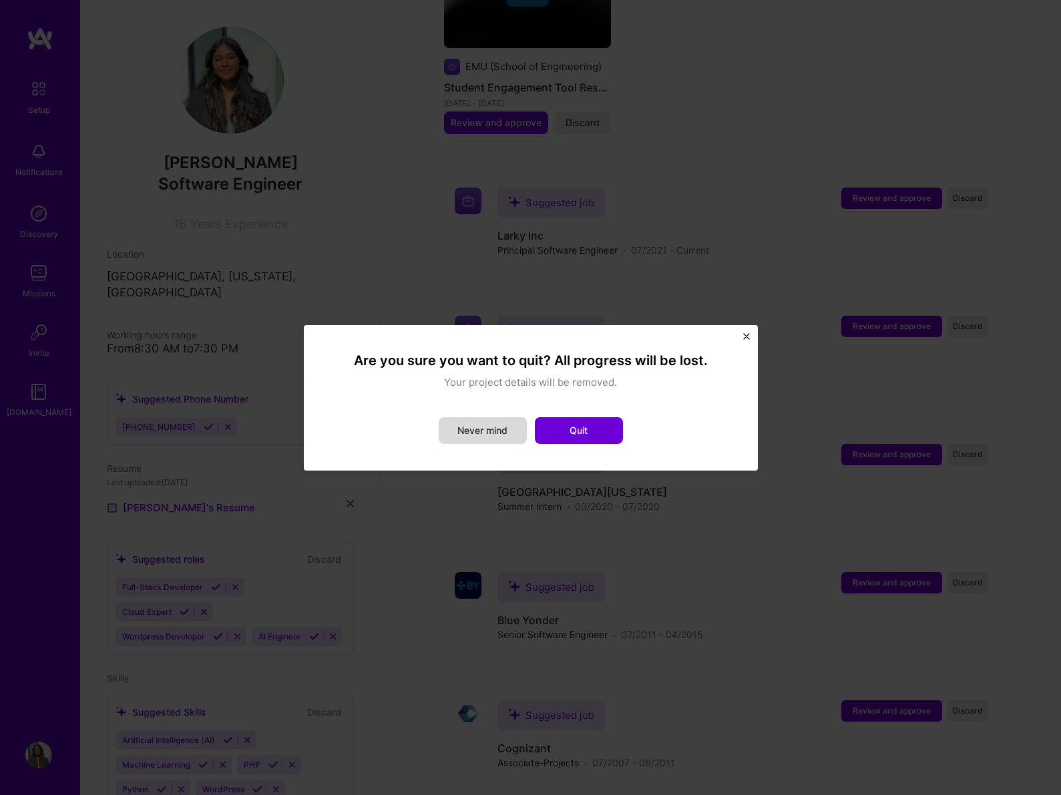
click at [500, 429] on button "Never mind" at bounding box center [483, 430] width 88 height 27
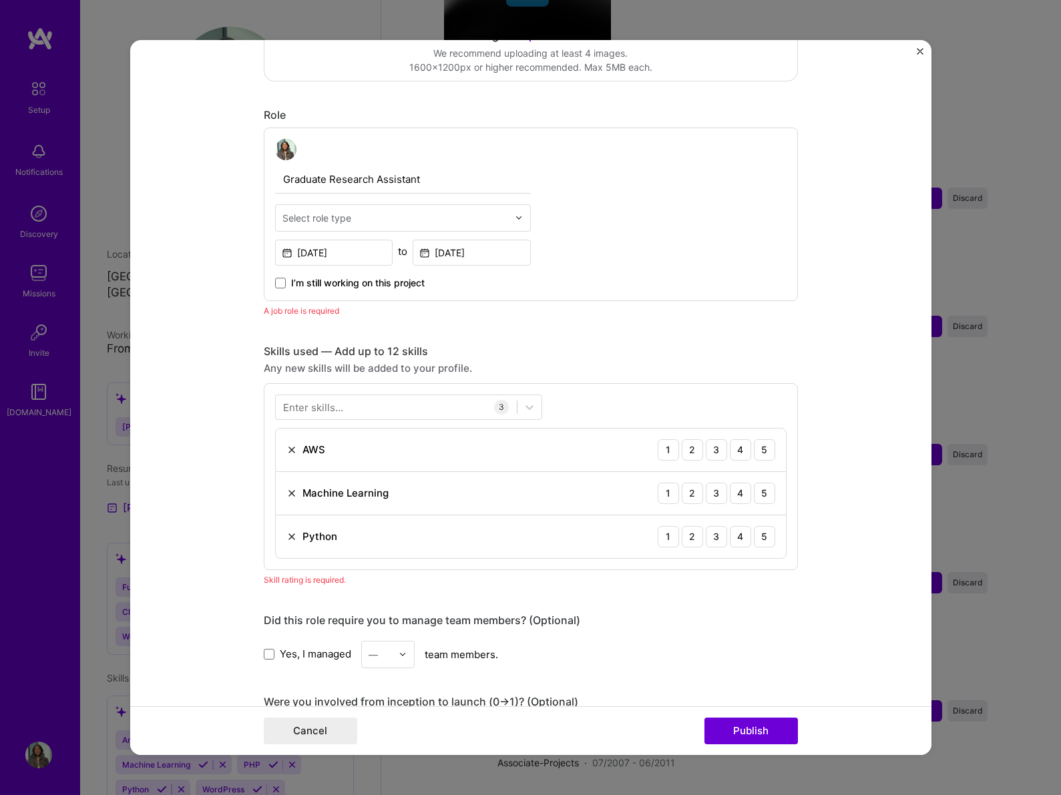
scroll to position [0, 0]
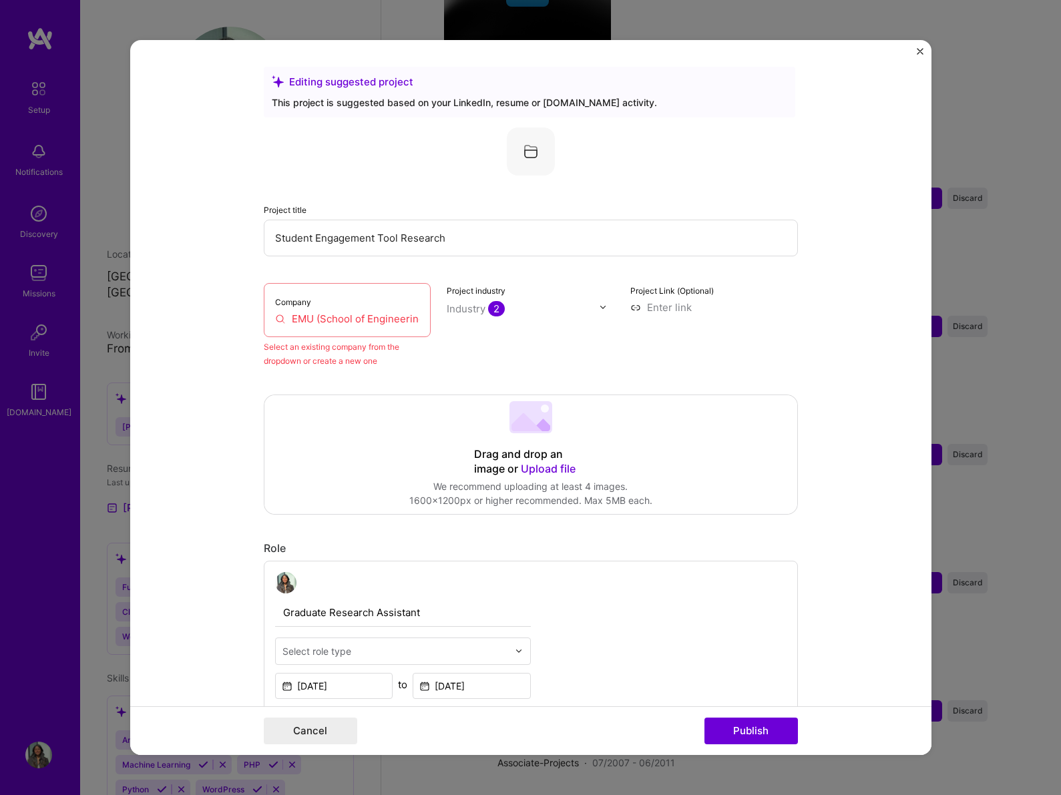
click at [282, 319] on input "EMU (School of Engineering)" at bounding box center [347, 319] width 145 height 14
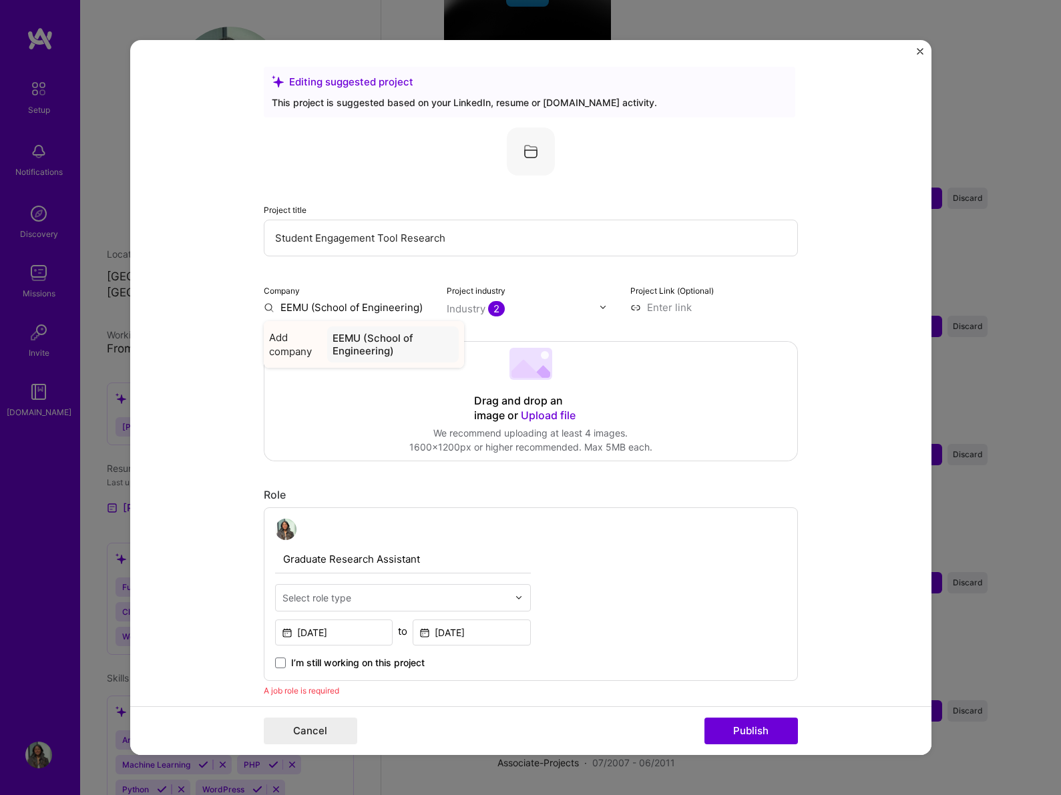
type input "EEMU (School of Engineering)"
click at [351, 342] on div "EEMU (School of Engineering)" at bounding box center [392, 345] width 131 height 36
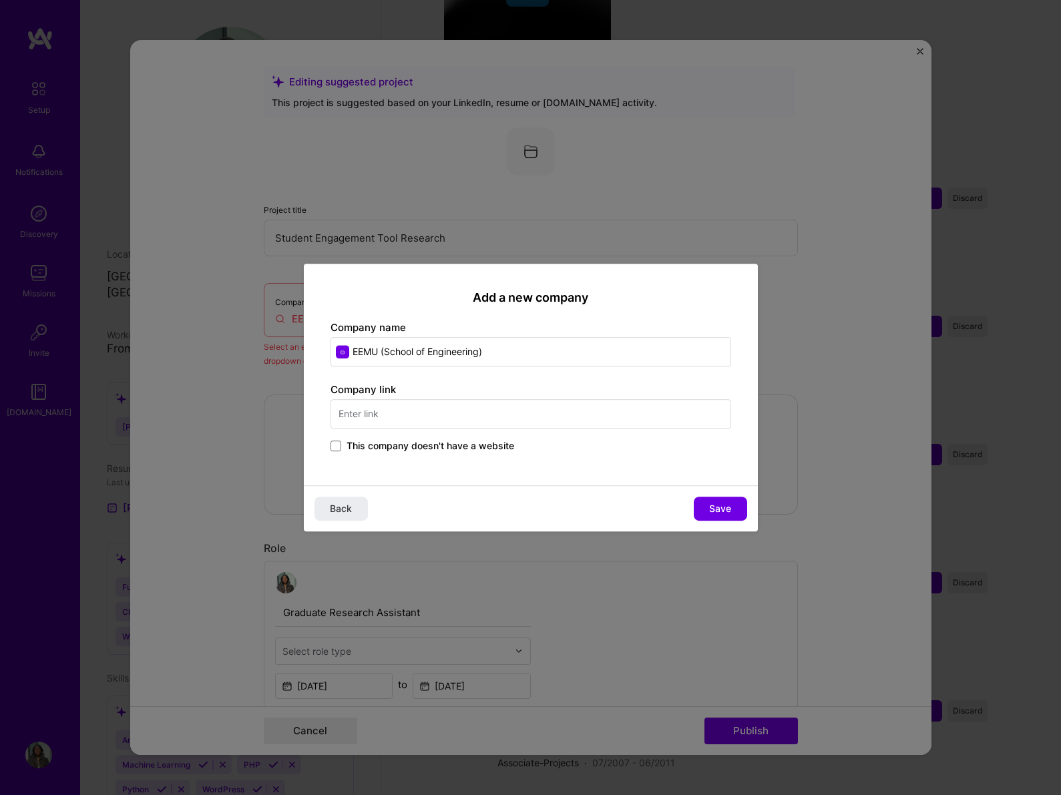
click at [359, 351] on input "EEMU (School of Engineering)" at bounding box center [531, 351] width 401 height 29
type input "EMU (School of Engineering)"
click at [726, 502] on span "Save" at bounding box center [720, 508] width 22 height 13
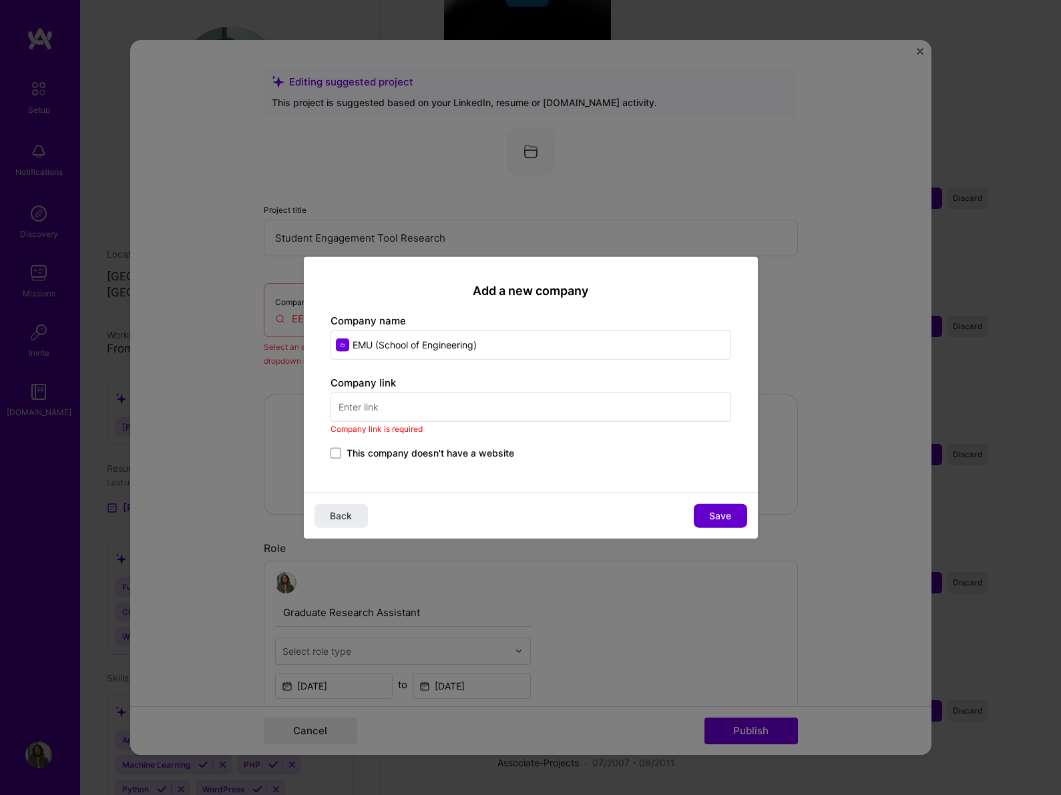
click at [724, 513] on span "Save" at bounding box center [720, 515] width 22 height 13
click at [361, 397] on input "text" at bounding box center [531, 407] width 401 height 29
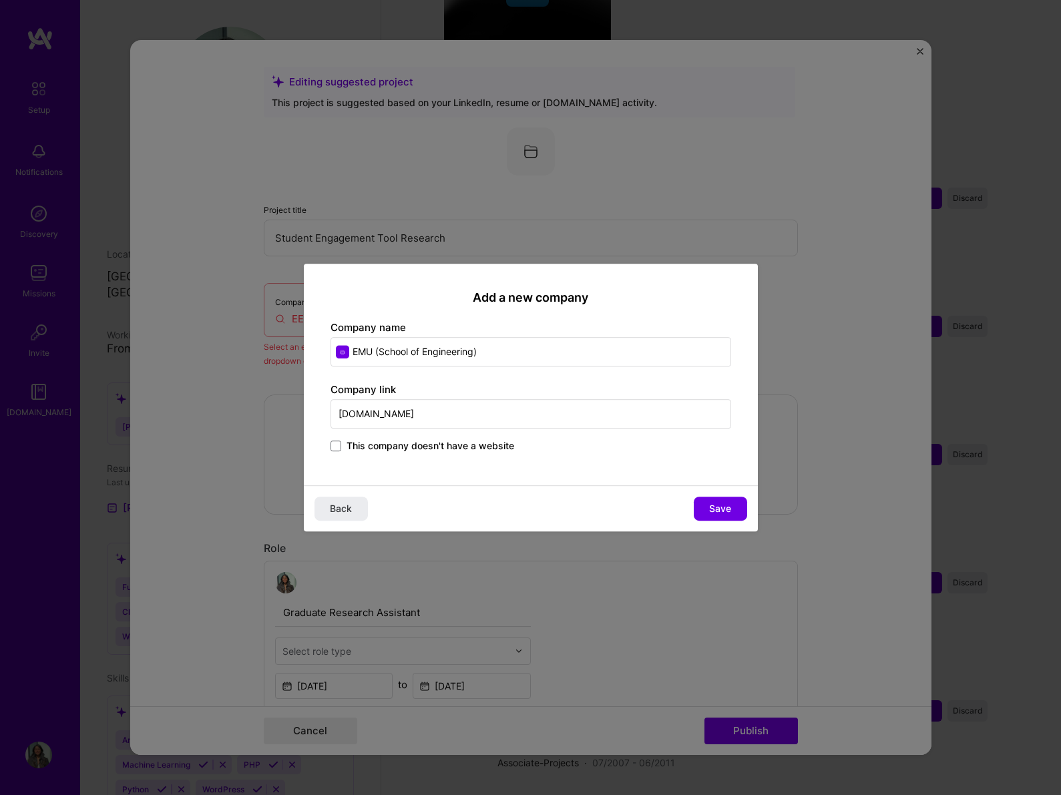
type input "[DOMAIN_NAME]"
click at [487, 352] on input "EMU (School of Engineering)" at bounding box center [531, 351] width 401 height 29
click at [729, 503] on span "Save" at bounding box center [720, 508] width 22 height 13
type input "EMU (School of Engineering)"
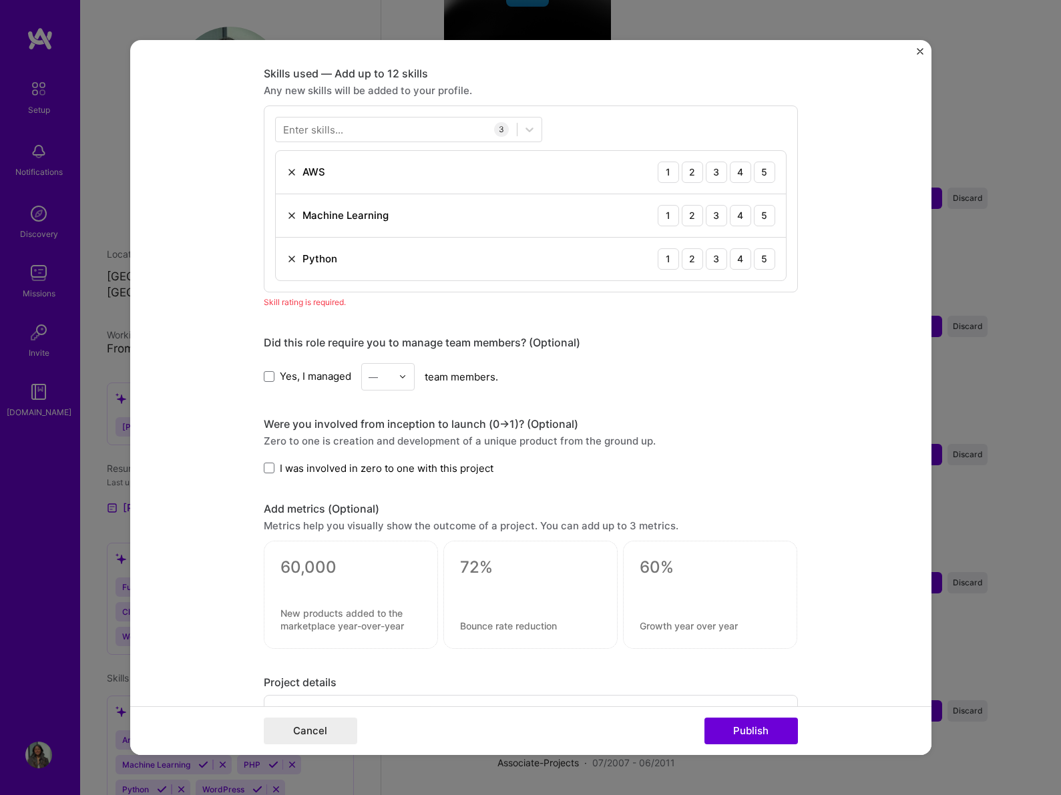
scroll to position [664, 0]
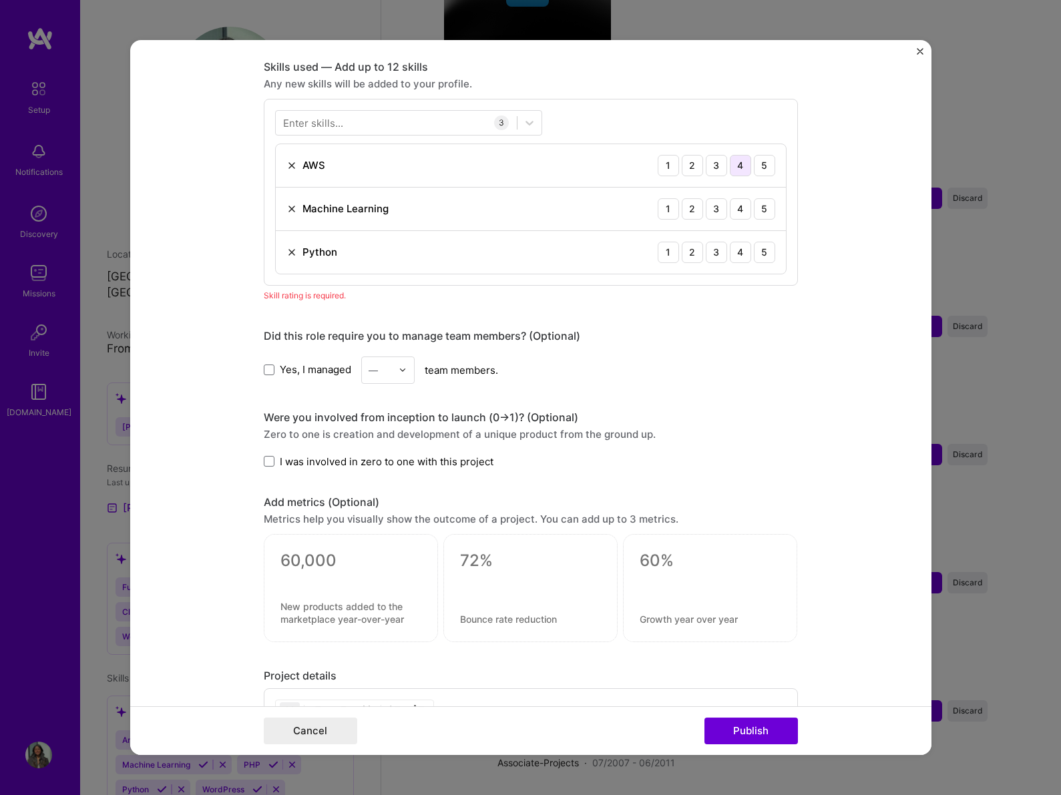
click at [745, 170] on div "4" at bounding box center [740, 165] width 21 height 21
click at [744, 202] on div "4" at bounding box center [740, 208] width 21 height 21
click at [739, 252] on div "4" at bounding box center [740, 252] width 21 height 21
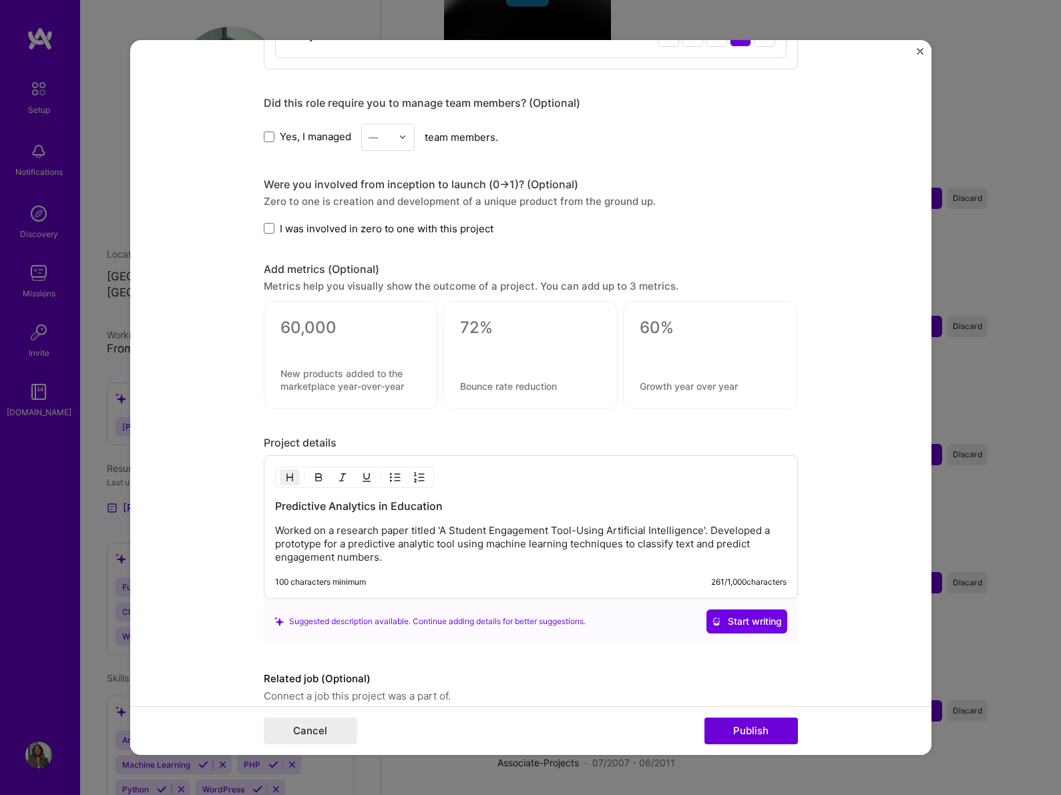
scroll to position [874, 0]
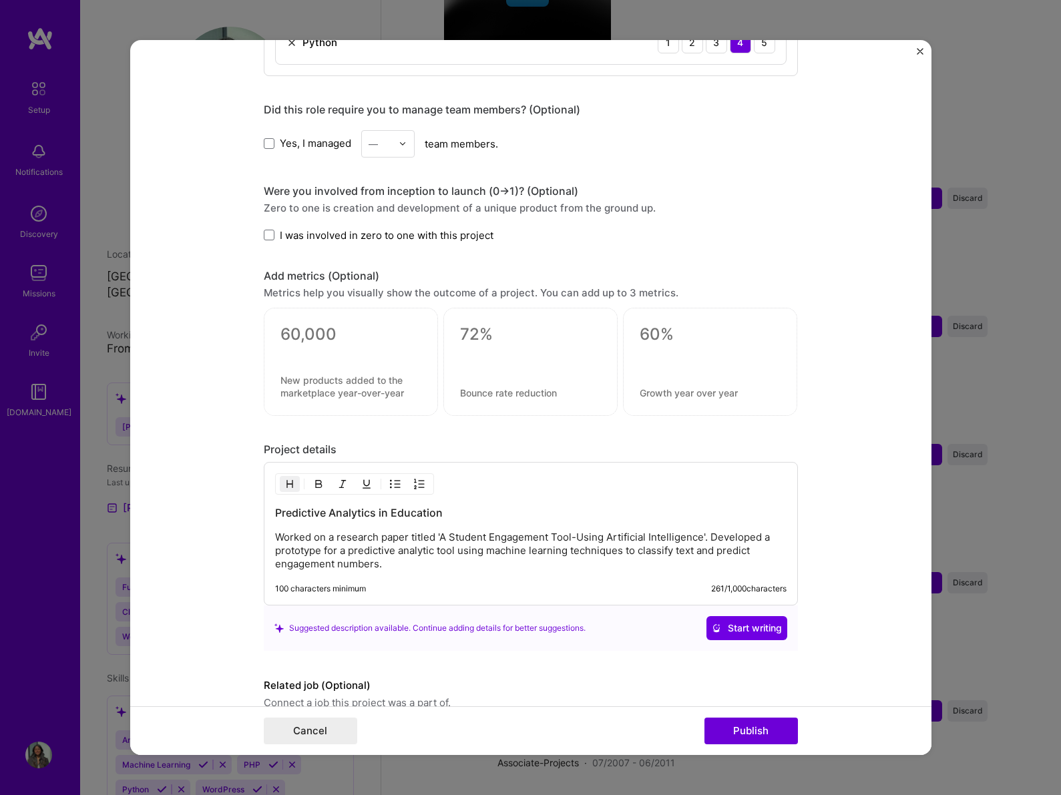
click at [400, 142] on img at bounding box center [403, 144] width 8 height 8
click at [380, 251] on div "4" at bounding box center [387, 253] width 45 height 25
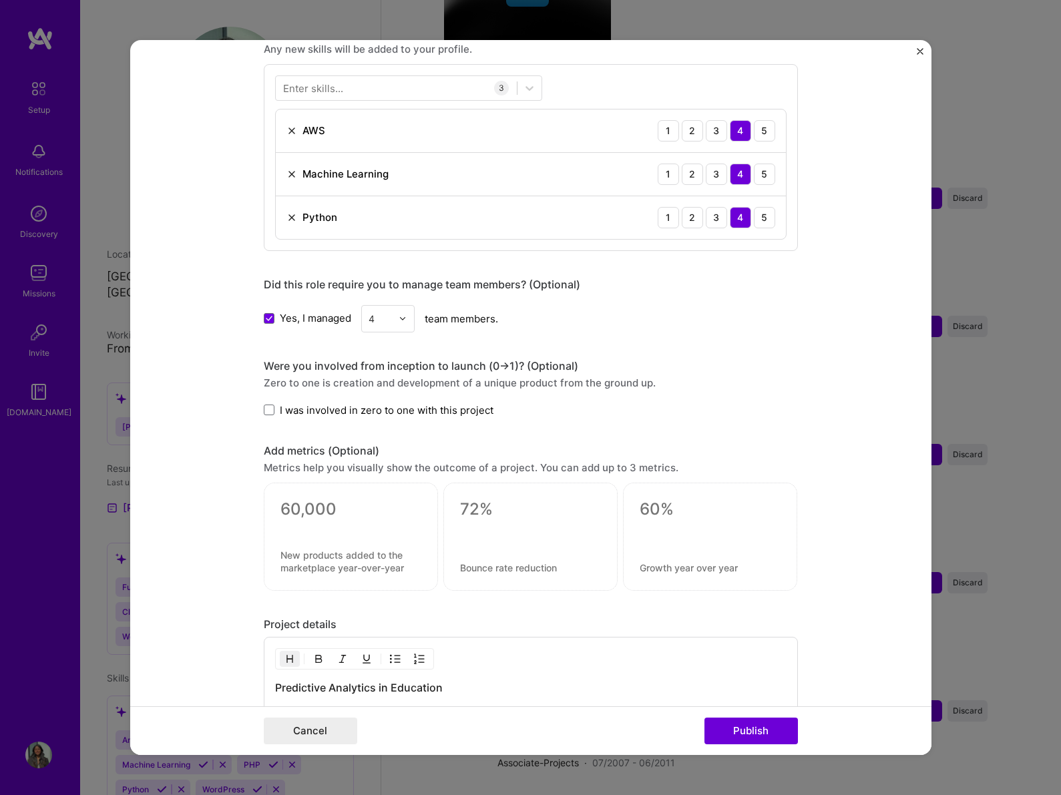
scroll to position [735, 0]
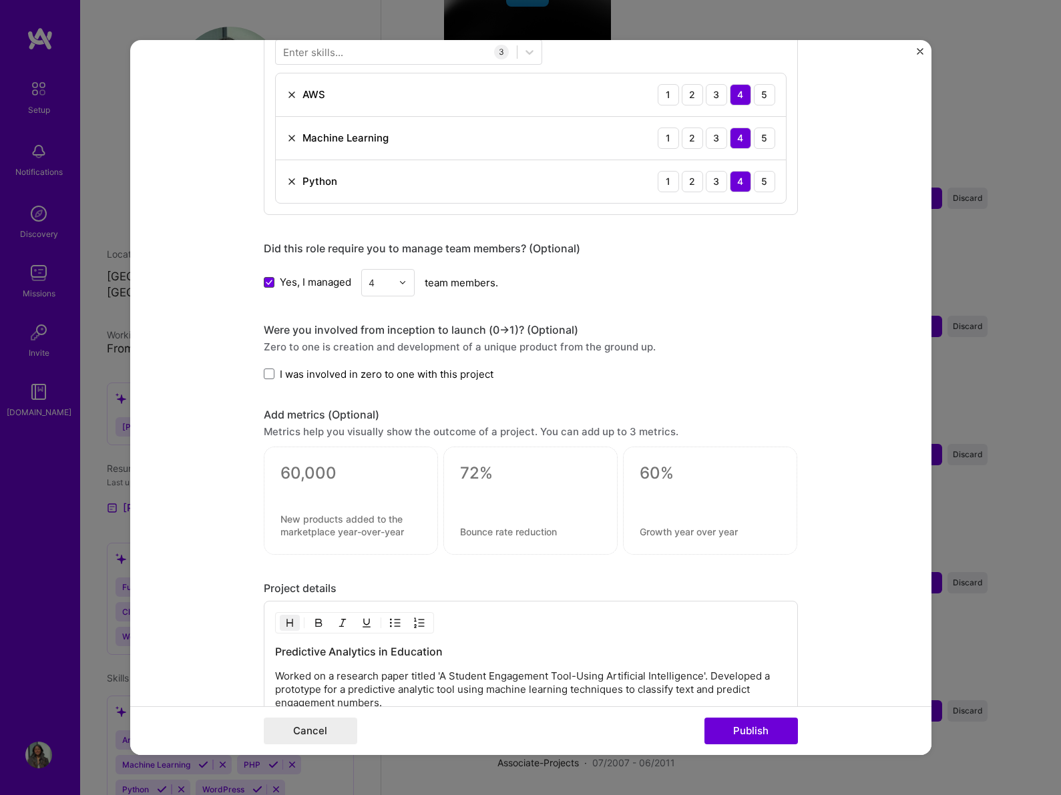
click at [268, 282] on icon at bounding box center [269, 282] width 7 height 5
click at [0, 0] on input "Yes, I managed" at bounding box center [0, 0] width 0 height 0
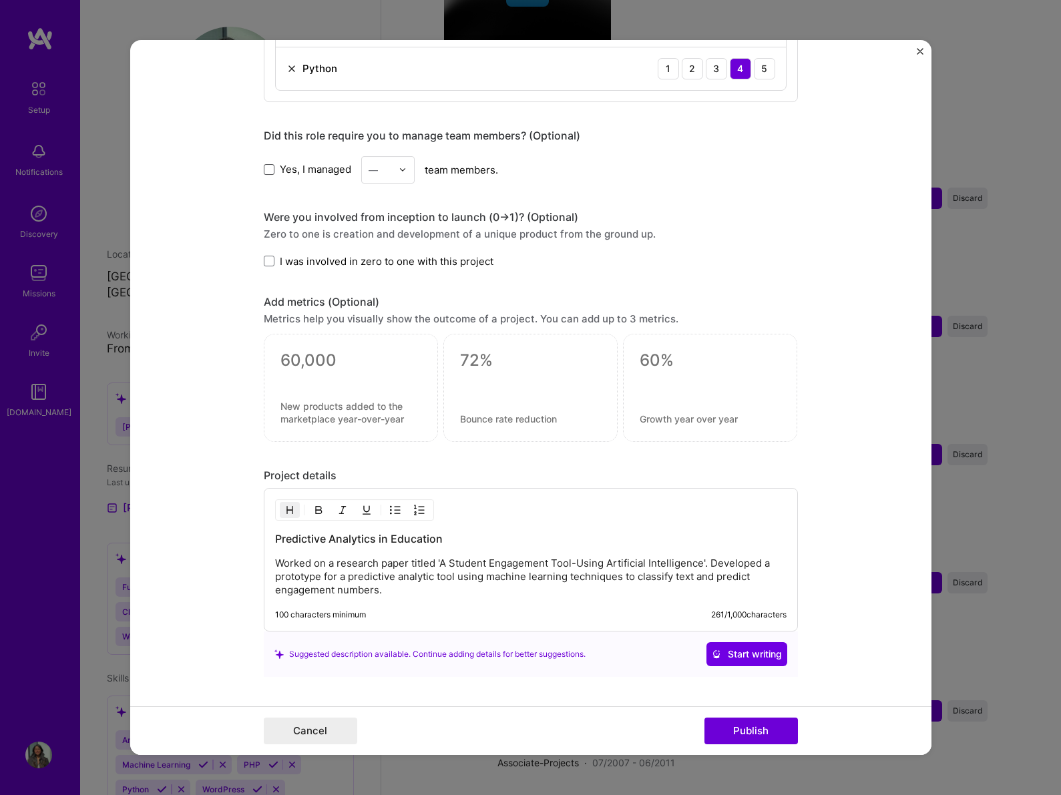
scroll to position [938, 0]
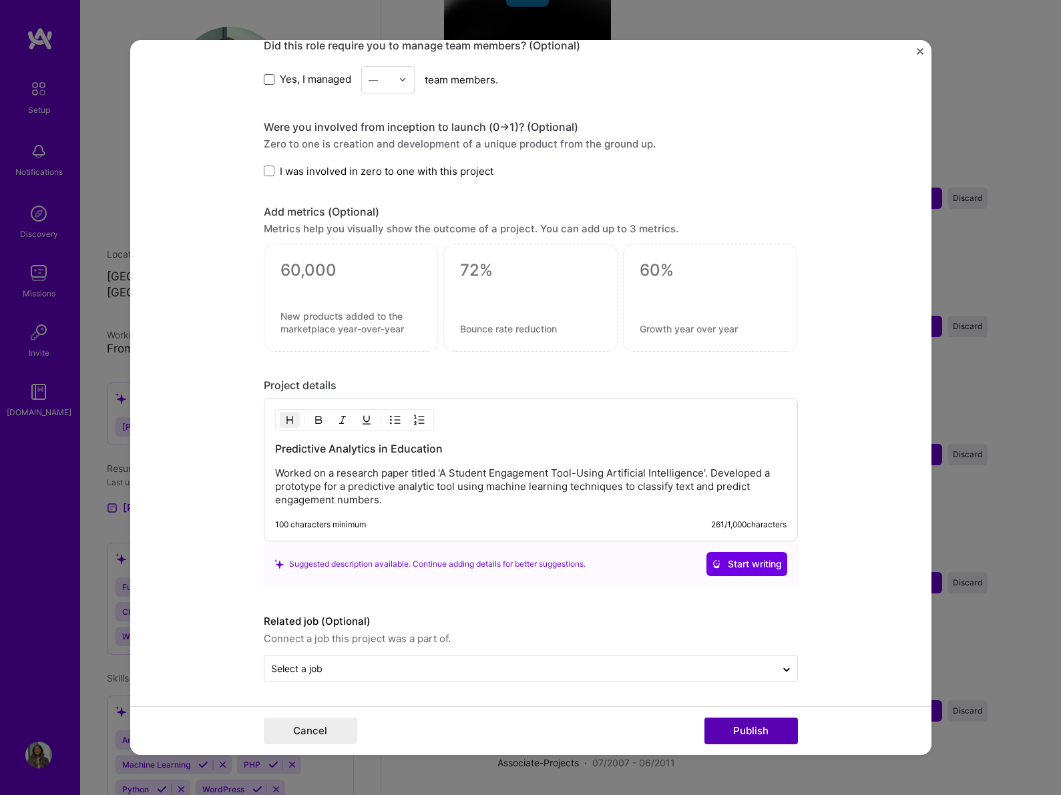
click at [735, 738] on button "Publish" at bounding box center [750, 731] width 93 height 27
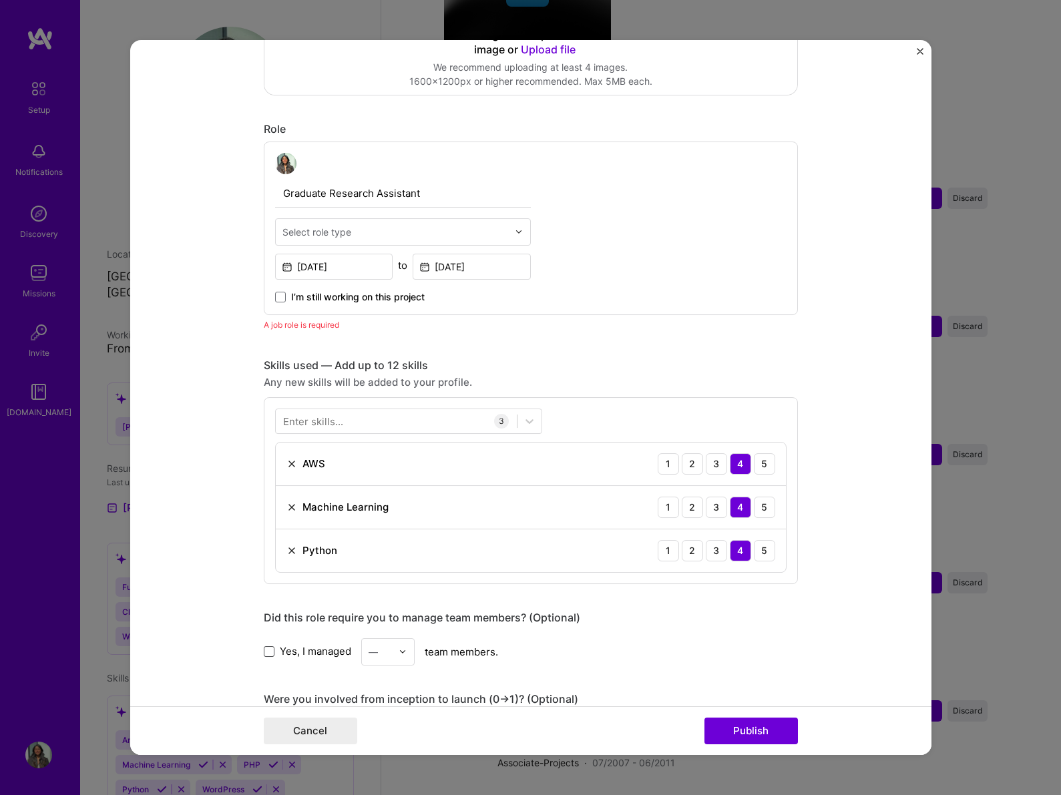
scroll to position [364, 0]
click at [306, 230] on div "Select role type" at bounding box center [316, 234] width 69 height 14
click at [512, 278] on div "No options" at bounding box center [403, 269] width 248 height 25
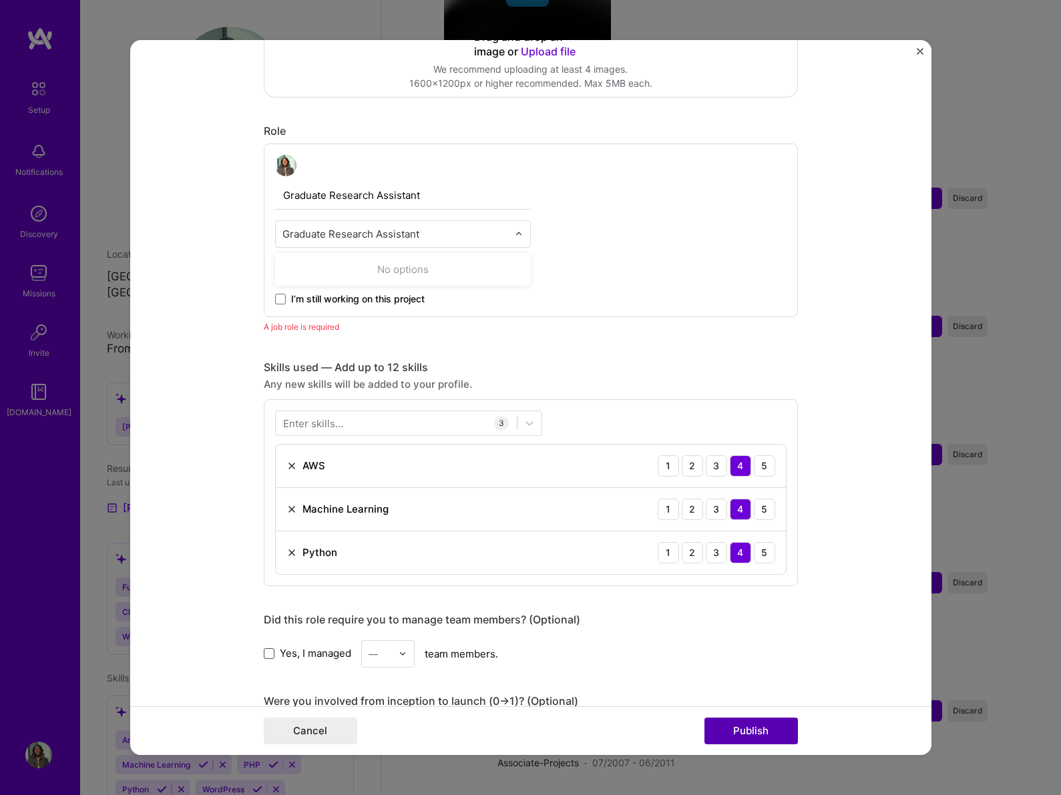
type input "Graduate Research Assistant"
click at [743, 721] on button "Publish" at bounding box center [750, 731] width 93 height 27
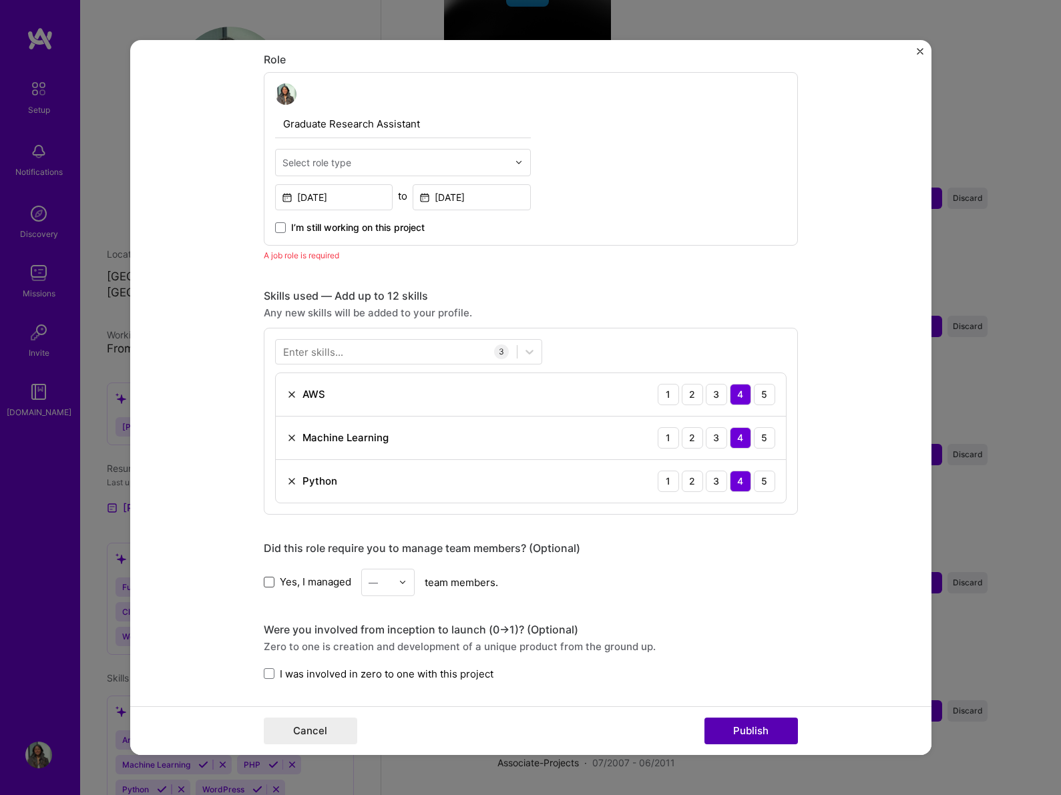
scroll to position [448, 0]
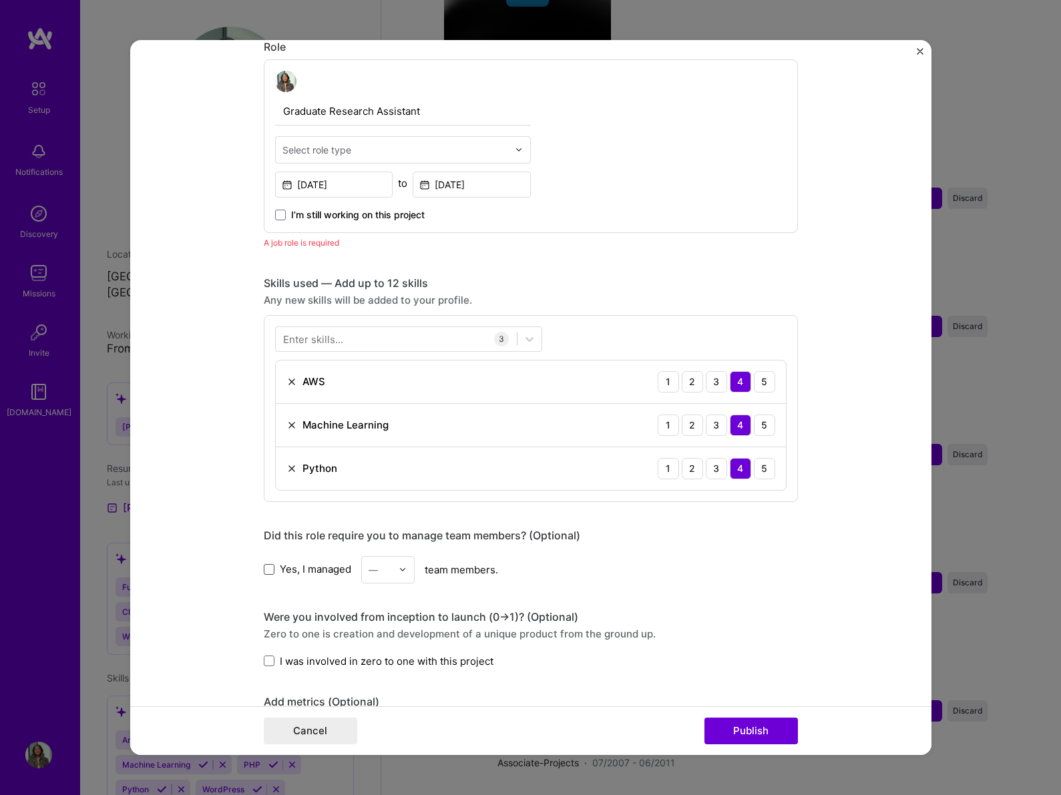
click at [317, 150] on div "Select role type" at bounding box center [316, 150] width 69 height 14
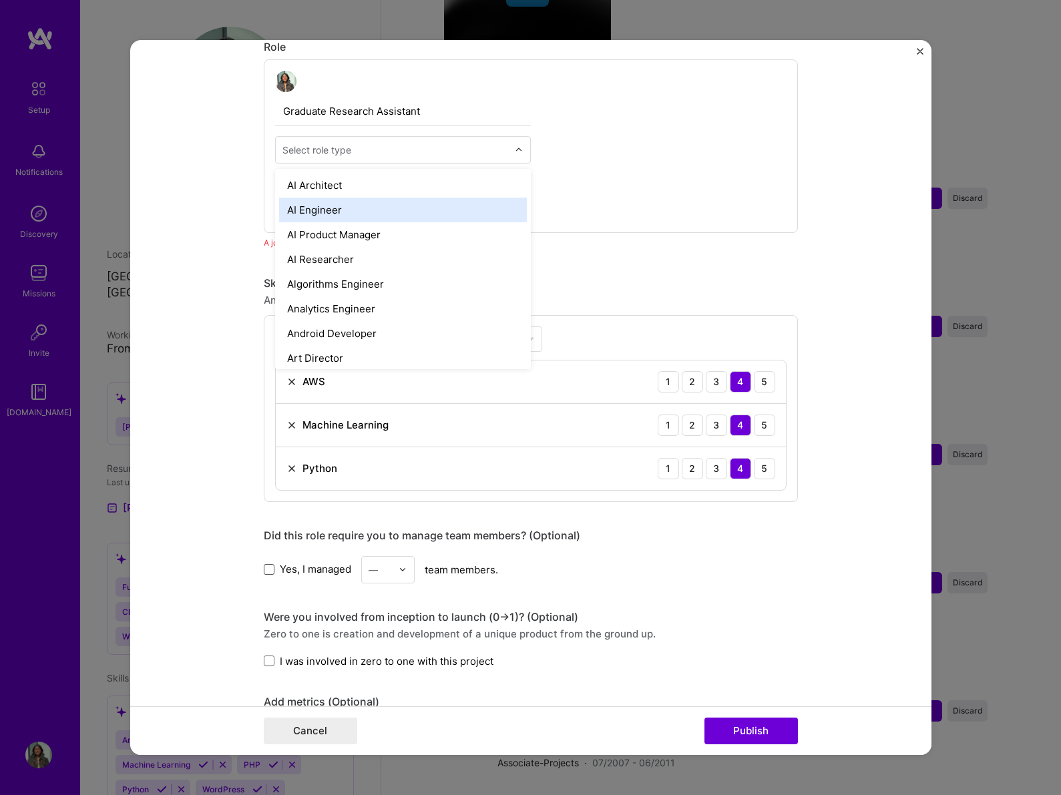
click at [317, 209] on div "AI Engineer" at bounding box center [403, 210] width 248 height 25
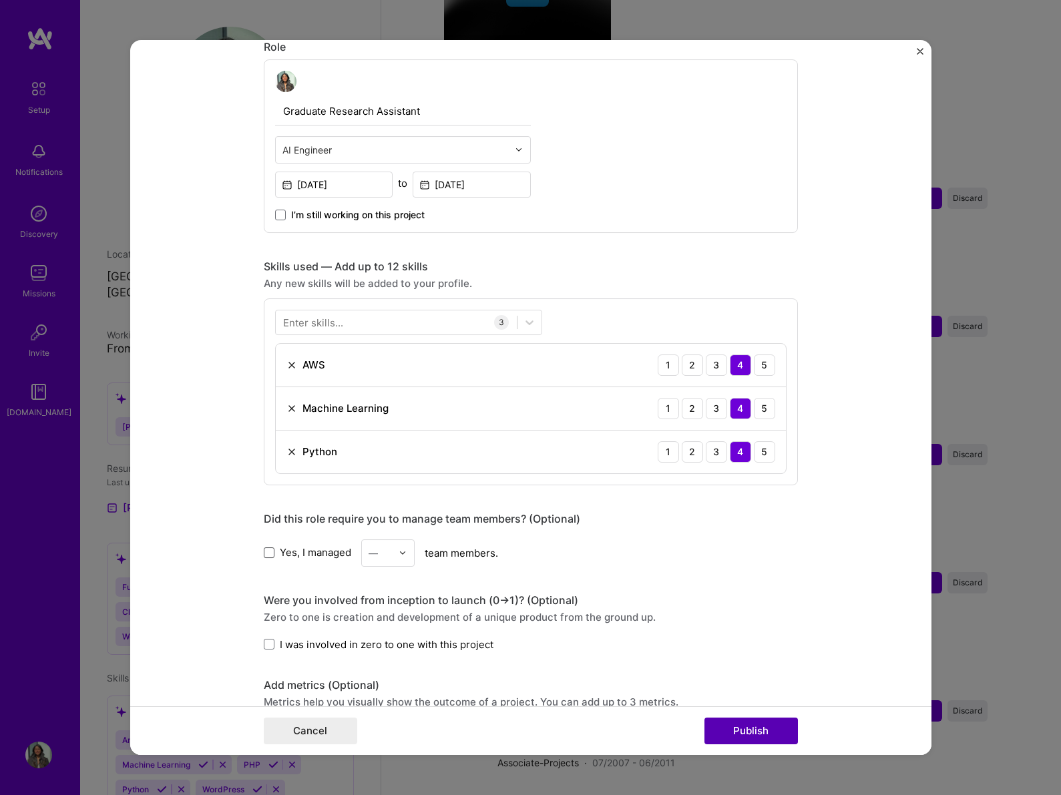
click at [763, 722] on button "Publish" at bounding box center [750, 731] width 93 height 27
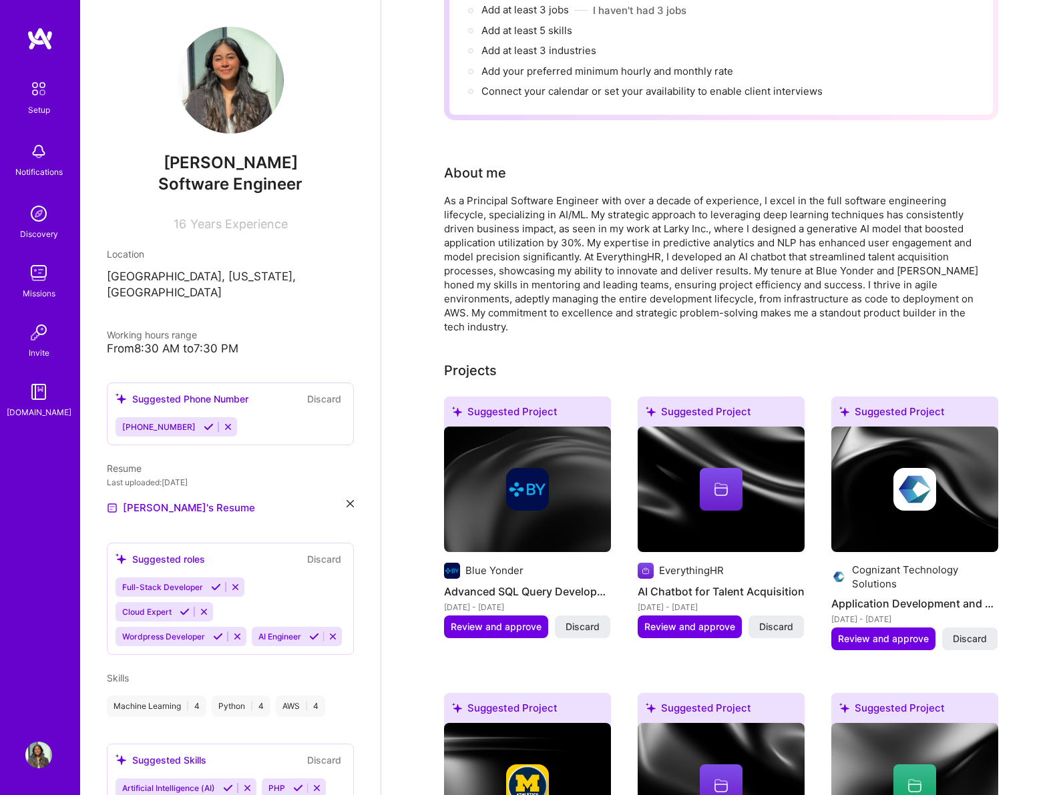
scroll to position [0, 0]
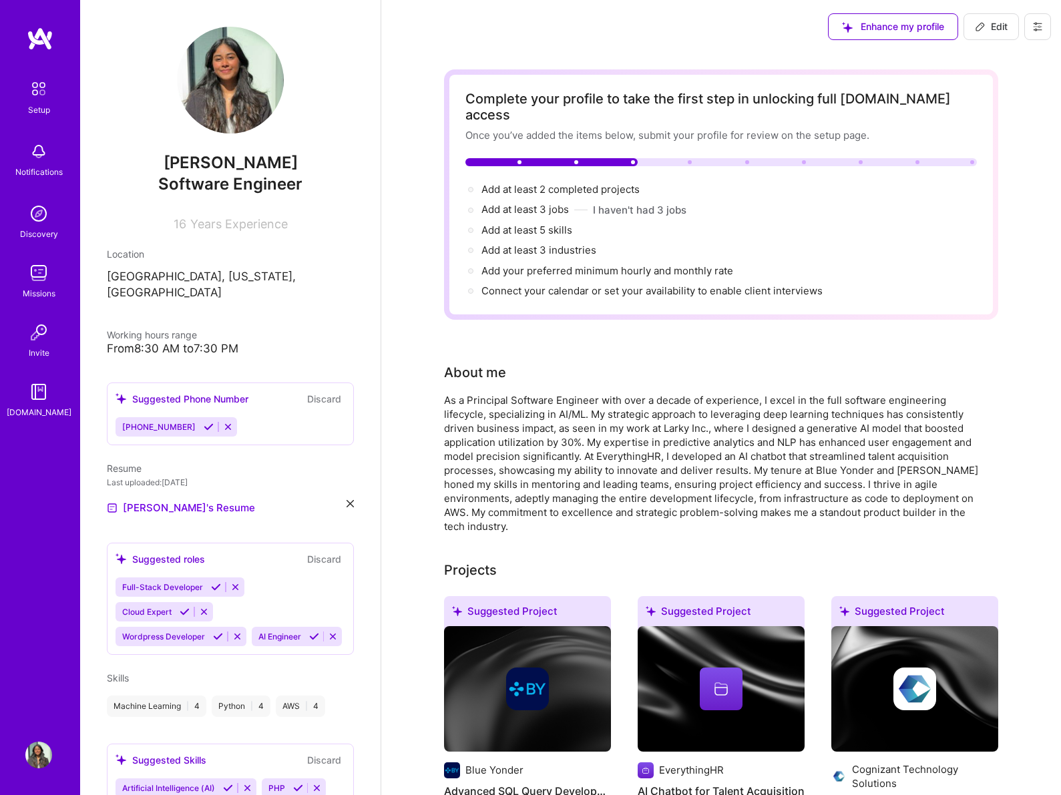
click at [29, 164] on img at bounding box center [38, 151] width 27 height 27
click at [35, 98] on img at bounding box center [39, 89] width 28 height 28
